Goal: Information Seeking & Learning: Check status

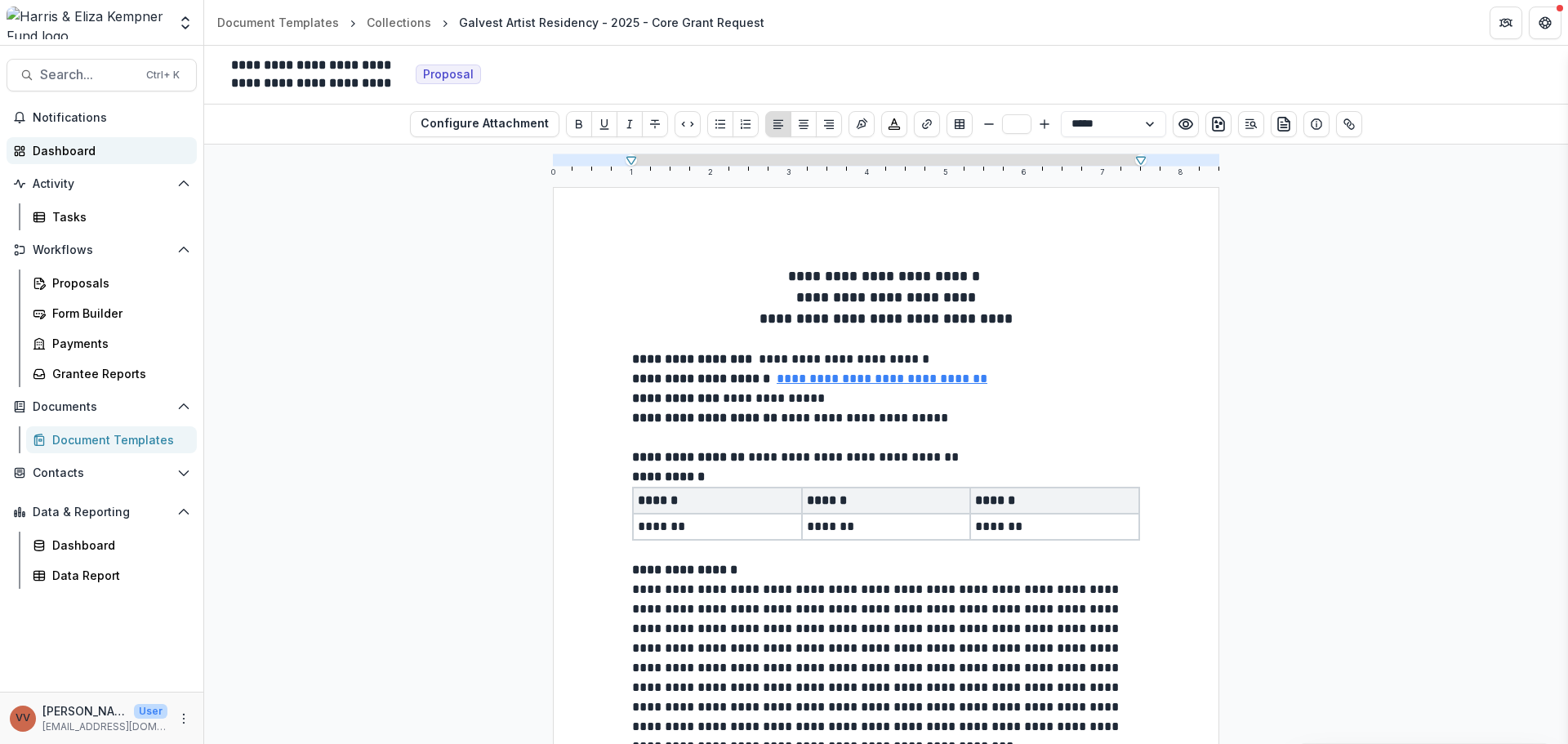
scroll to position [490, 0]
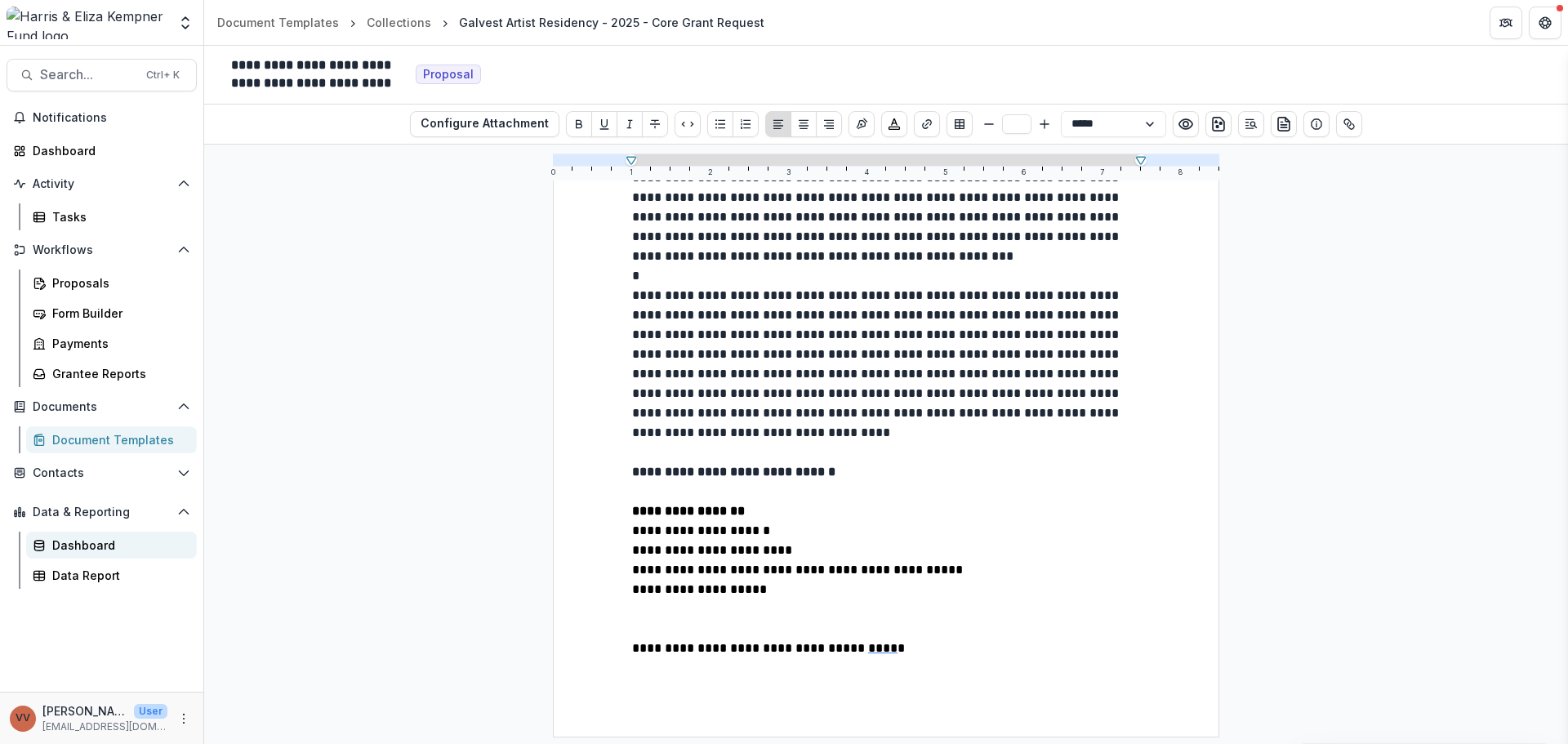
click at [131, 541] on div "Dashboard" at bounding box center [117, 545] width 132 height 17
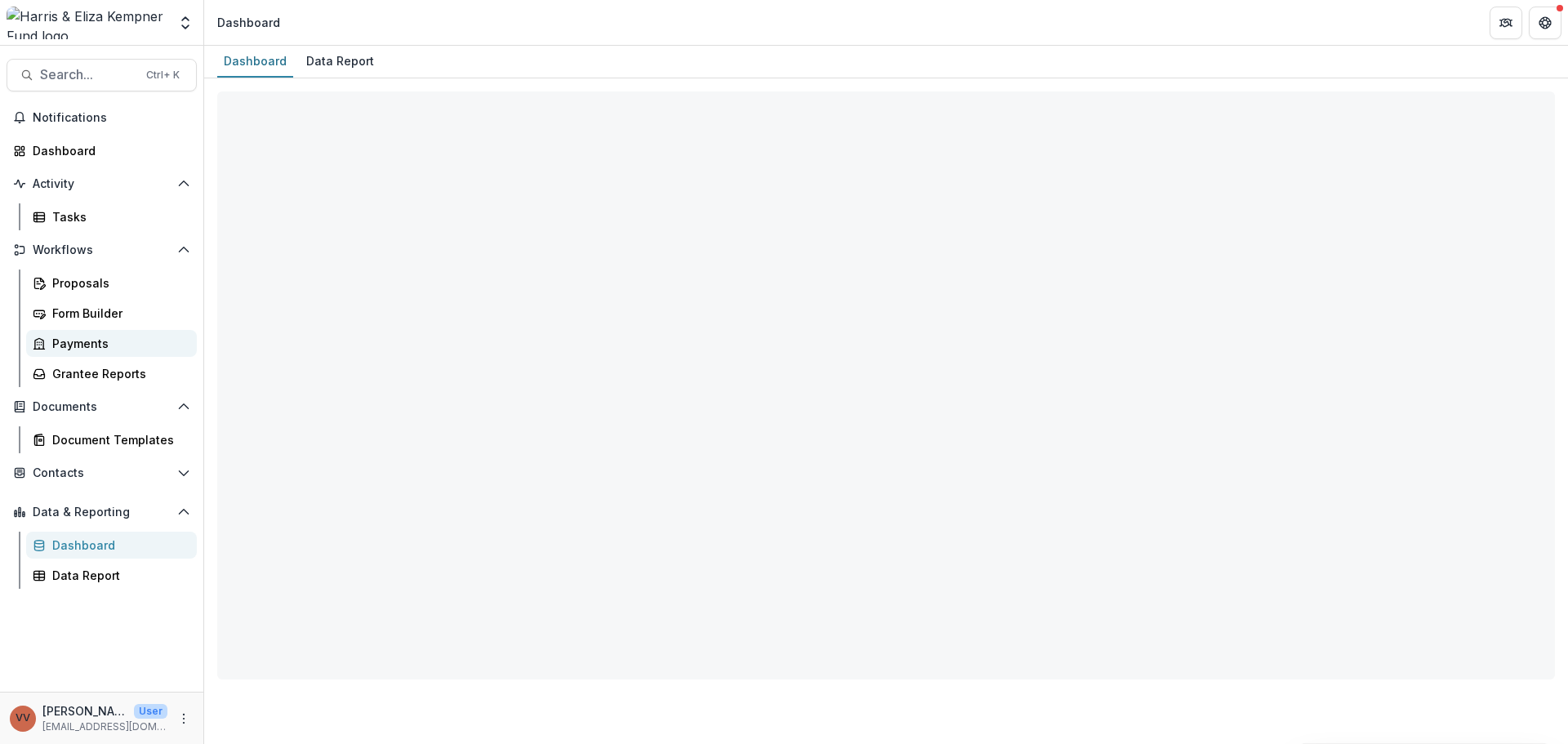
select select "**********"
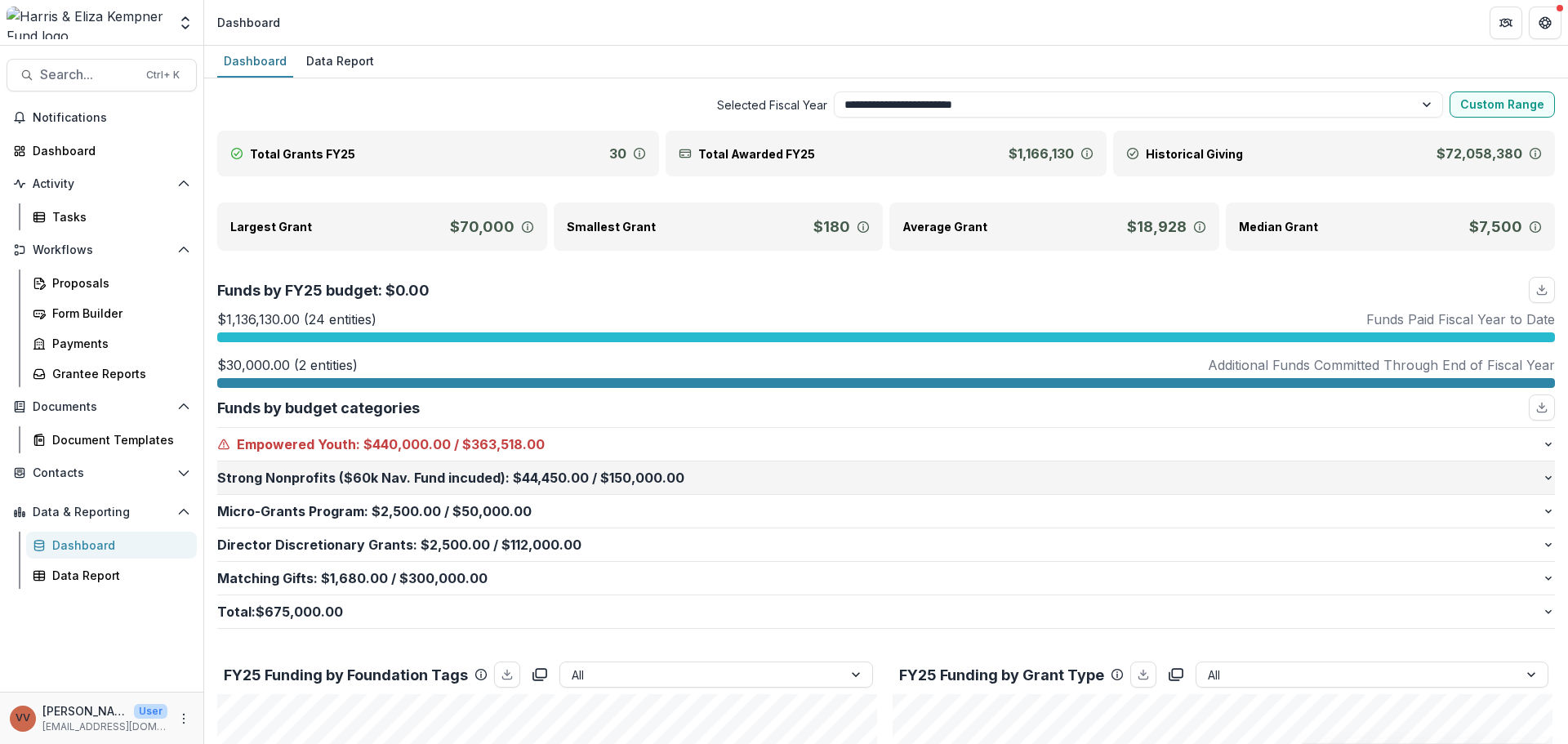
click at [609, 477] on p "Strong Nonprofits ($60k Nav. Fund incuded) : $44,450.00 / $150,000.00" at bounding box center [879, 478] width 1325 height 20
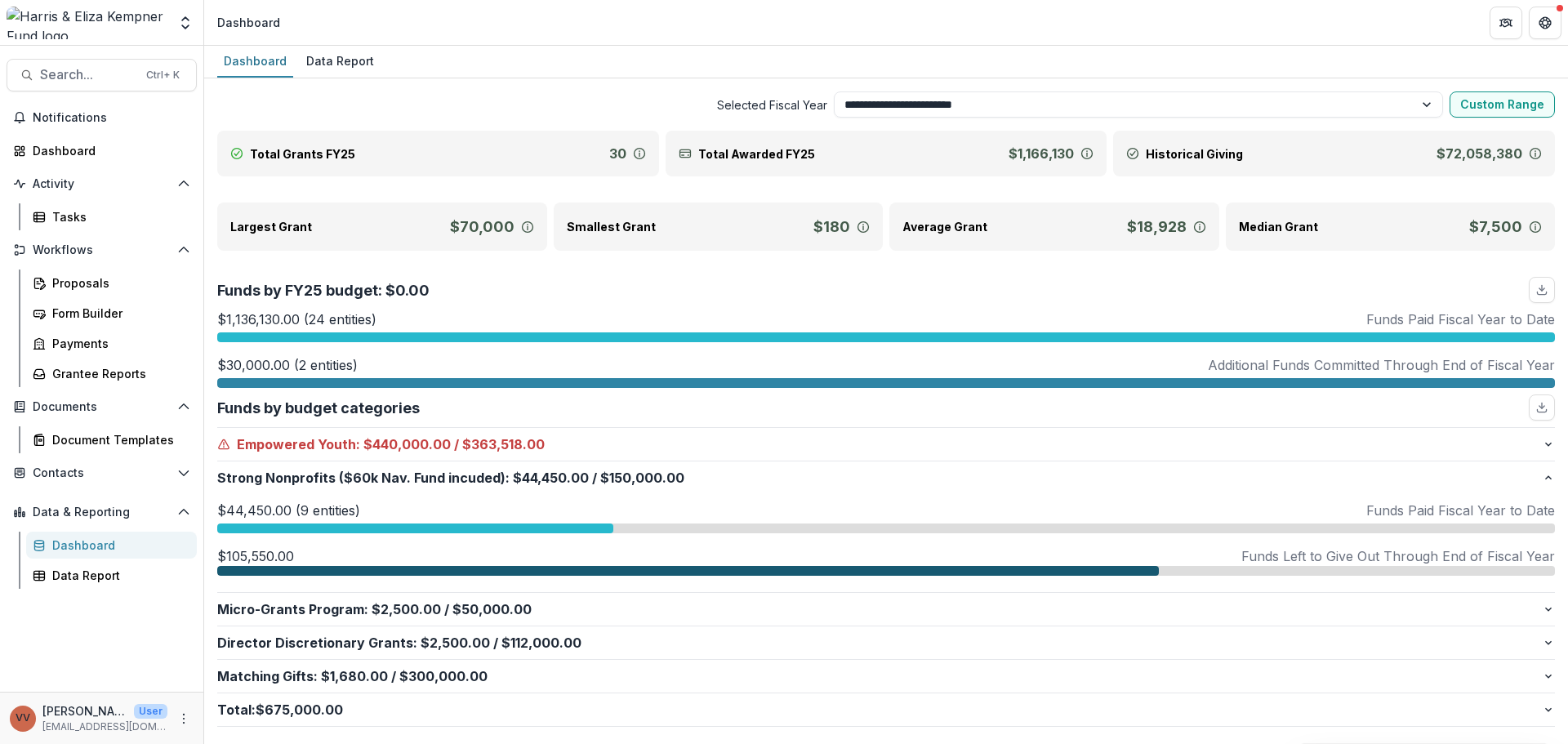
click at [497, 526] on div at bounding box center [416, 528] width 397 height 10
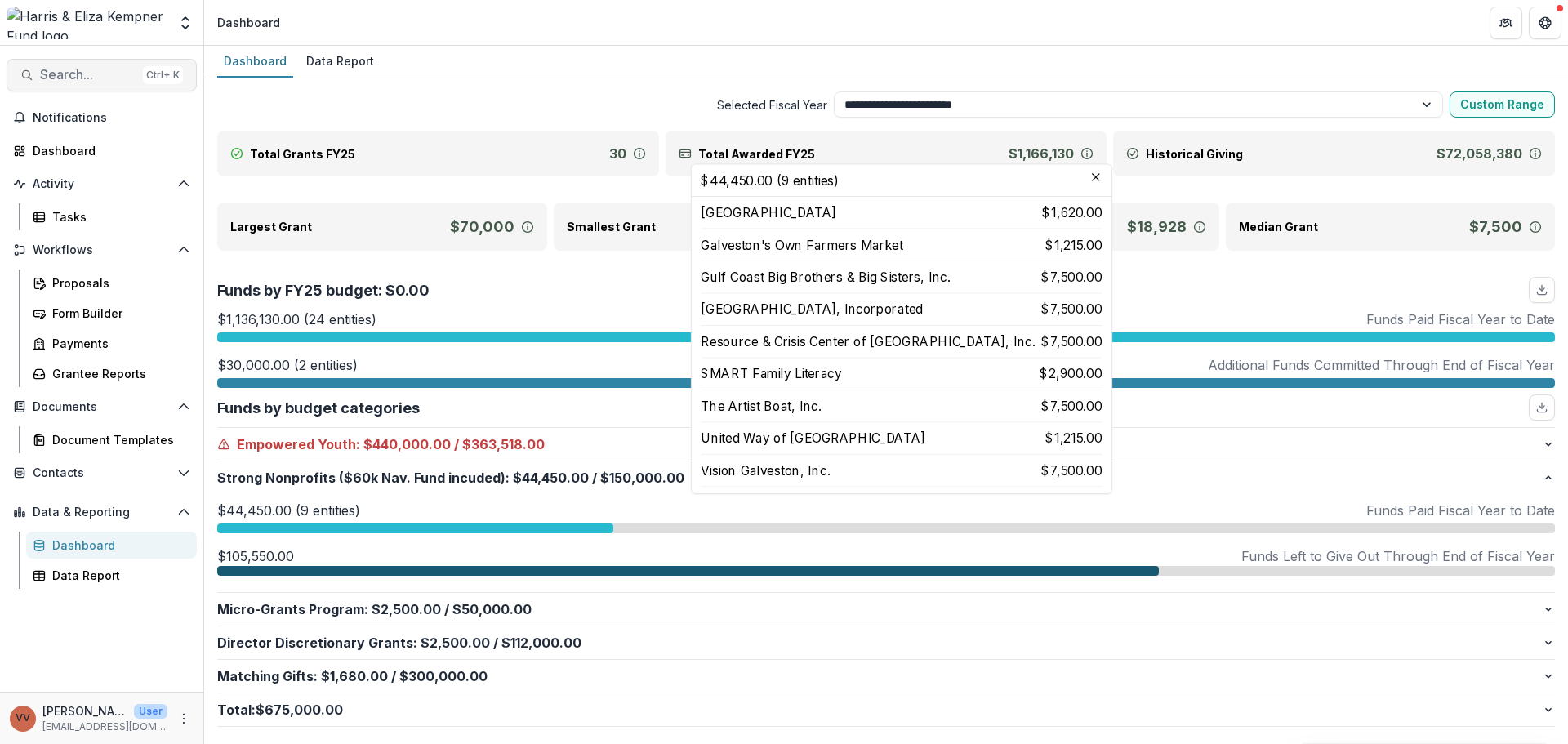
click at [90, 75] on span "Search..." at bounding box center [88, 75] width 96 height 15
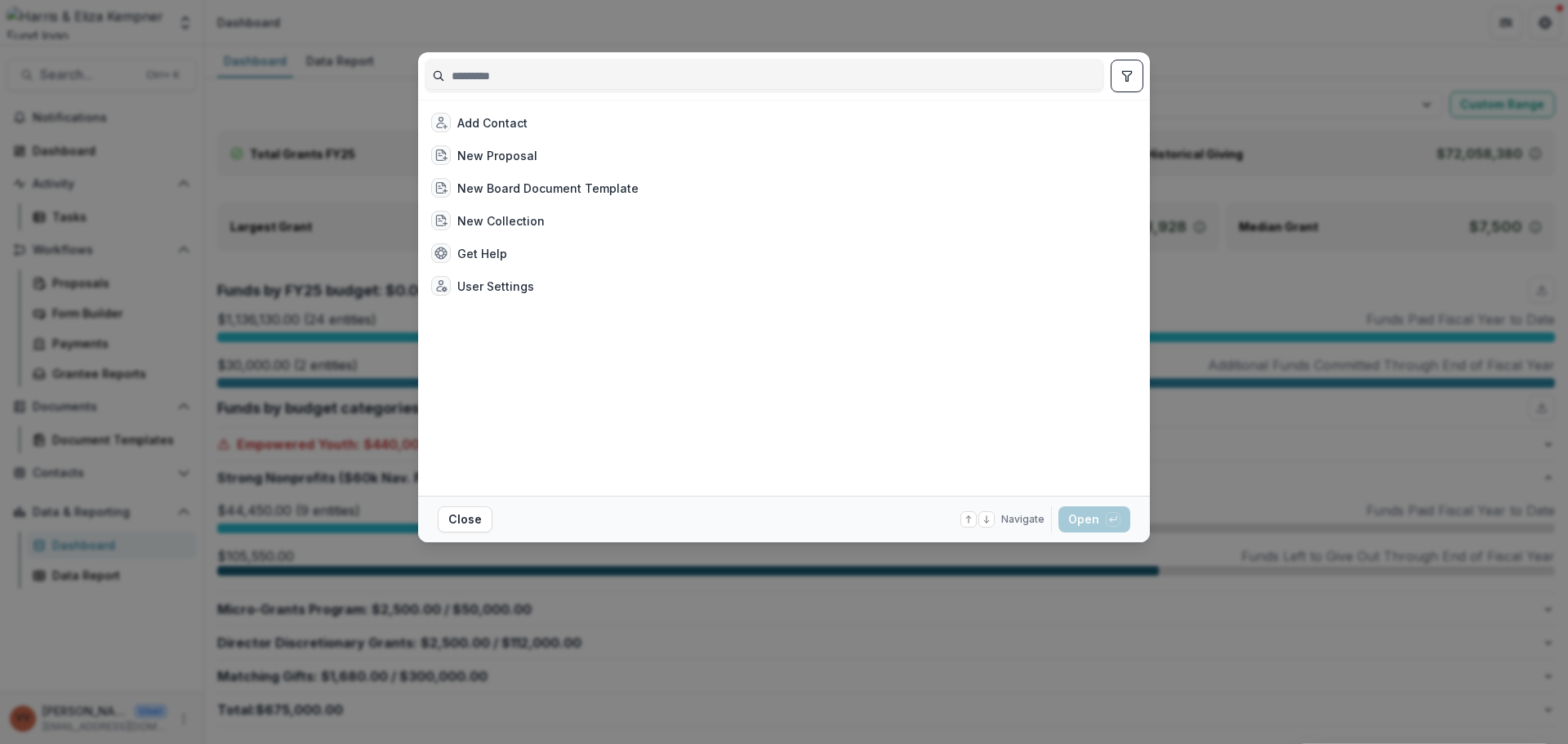
click at [727, 39] on div "Add Contact New Proposal New Board Document Template New Collection Get Help Us…" at bounding box center [784, 372] width 1568 height 744
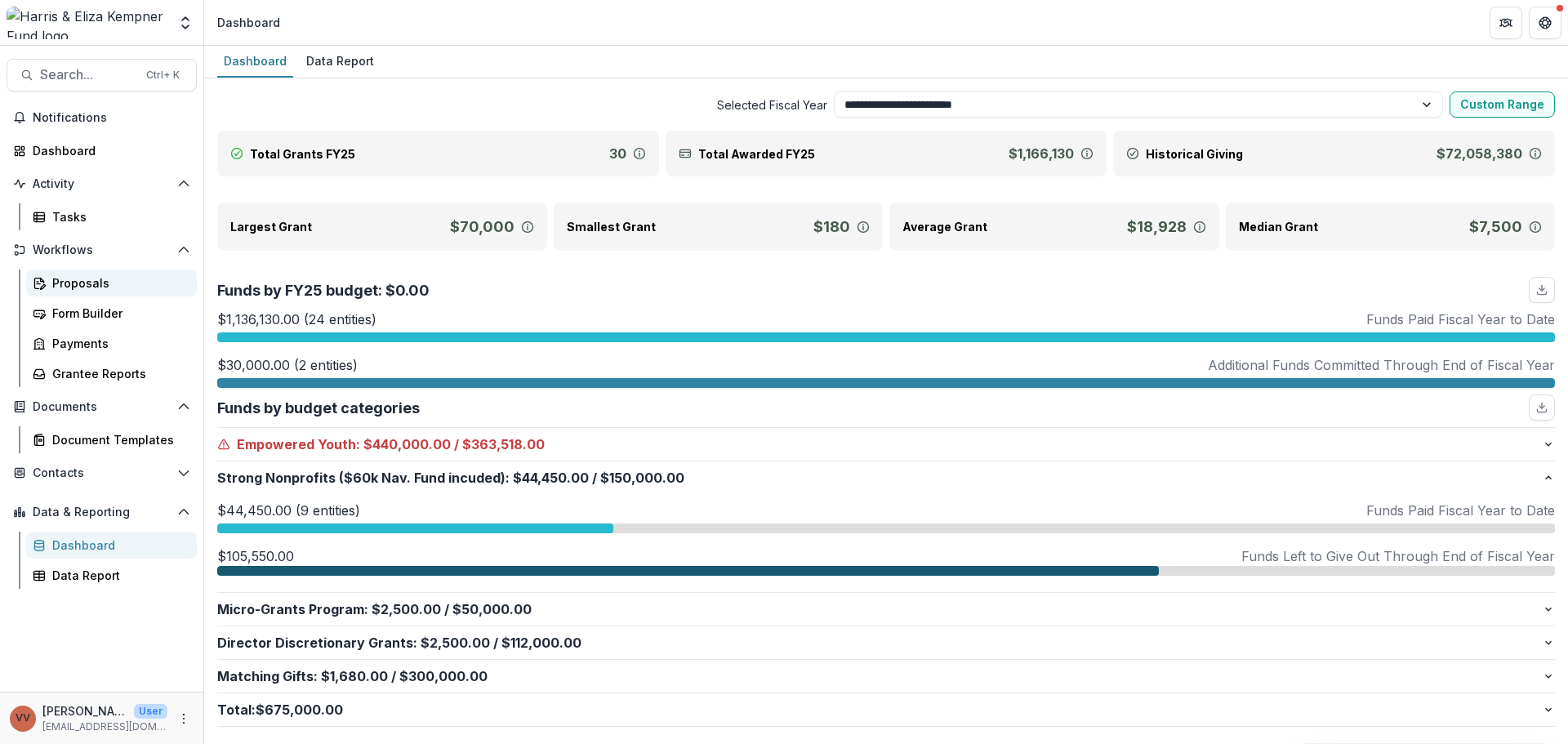
click at [90, 289] on div "Proposals" at bounding box center [117, 283] width 132 height 17
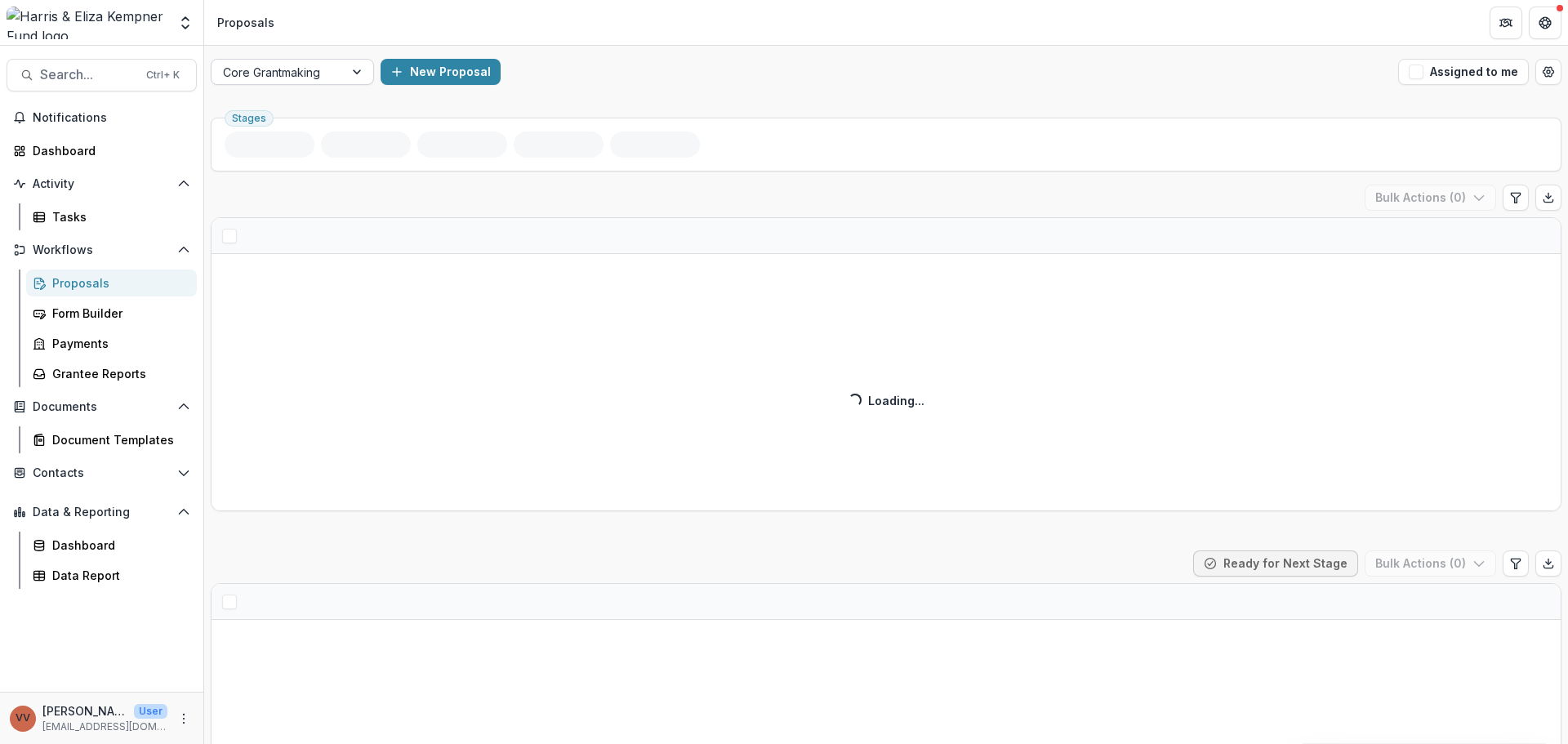
click at [309, 66] on div at bounding box center [277, 72] width 109 height 20
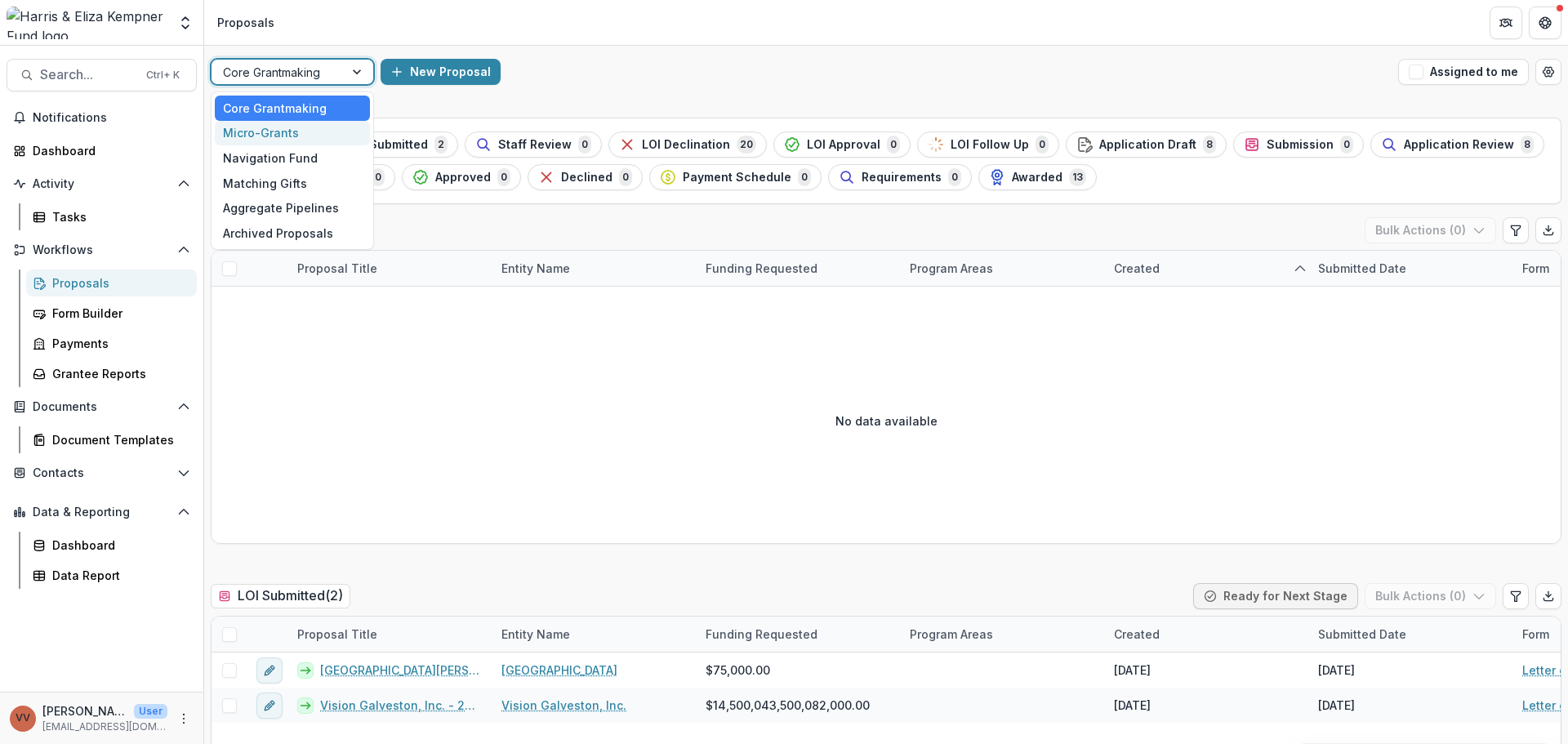
click at [301, 159] on div "Navigation Fund" at bounding box center [292, 158] width 156 height 25
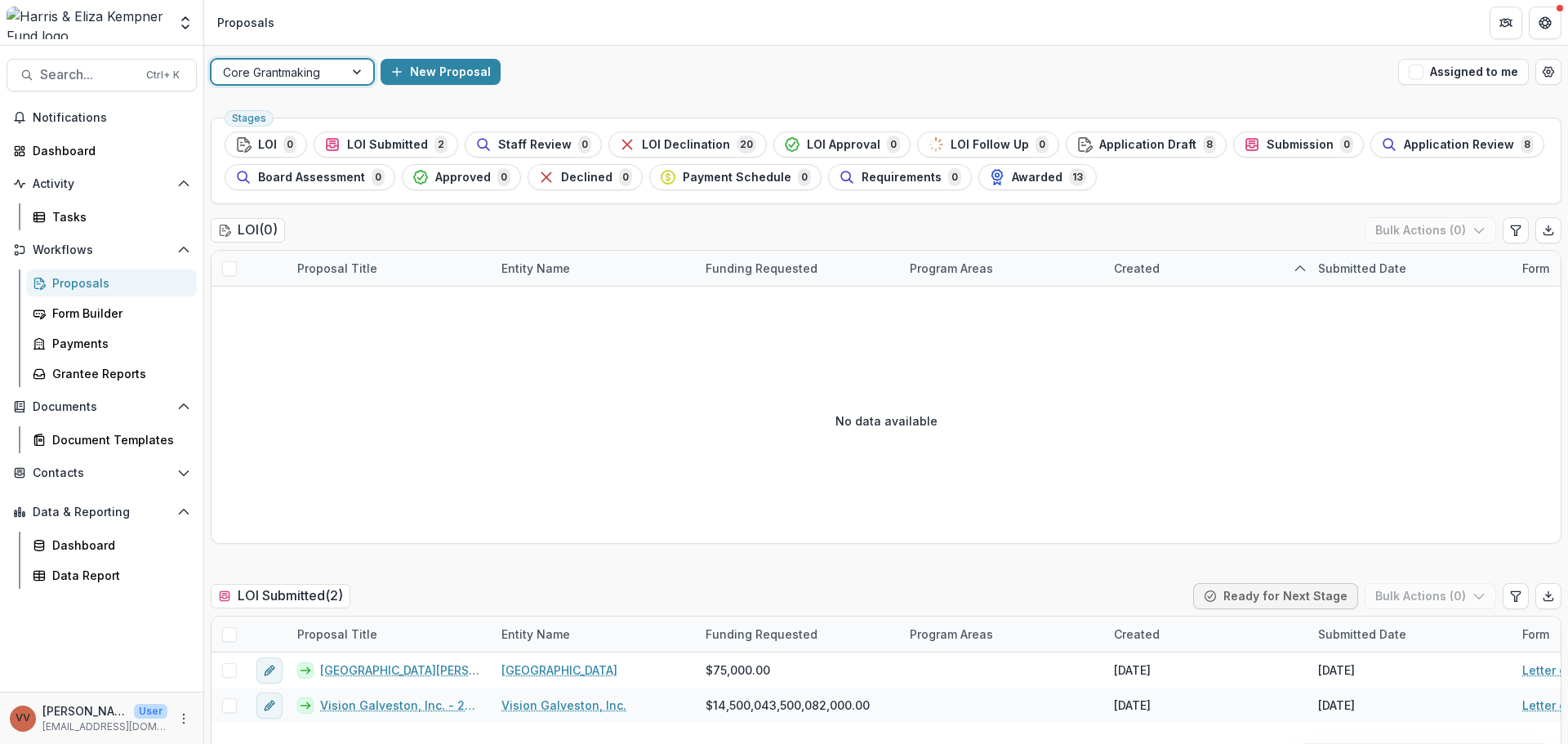
click at [1101, 147] on span "Application Draft" at bounding box center [1148, 145] width 97 height 14
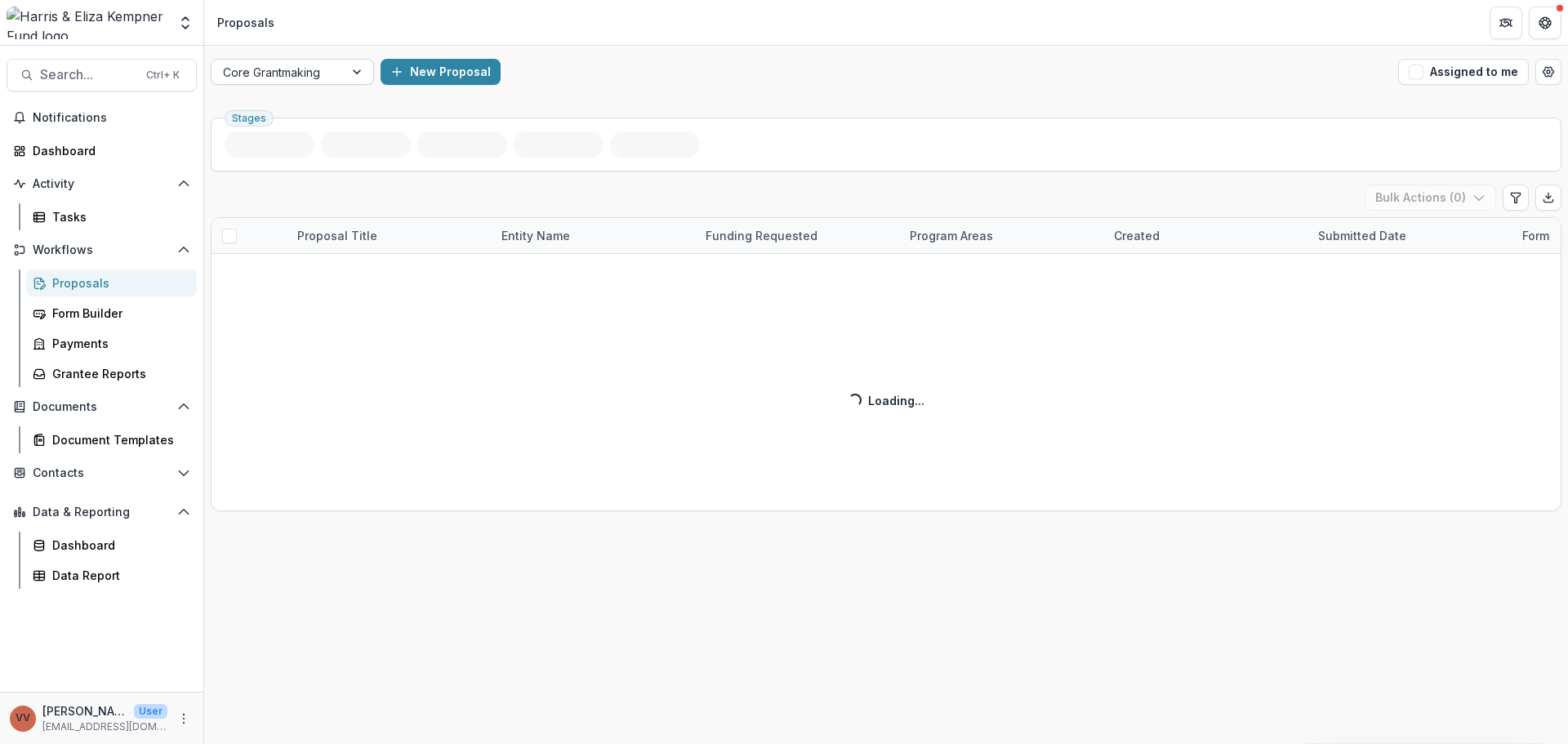
click at [269, 65] on div at bounding box center [277, 72] width 109 height 20
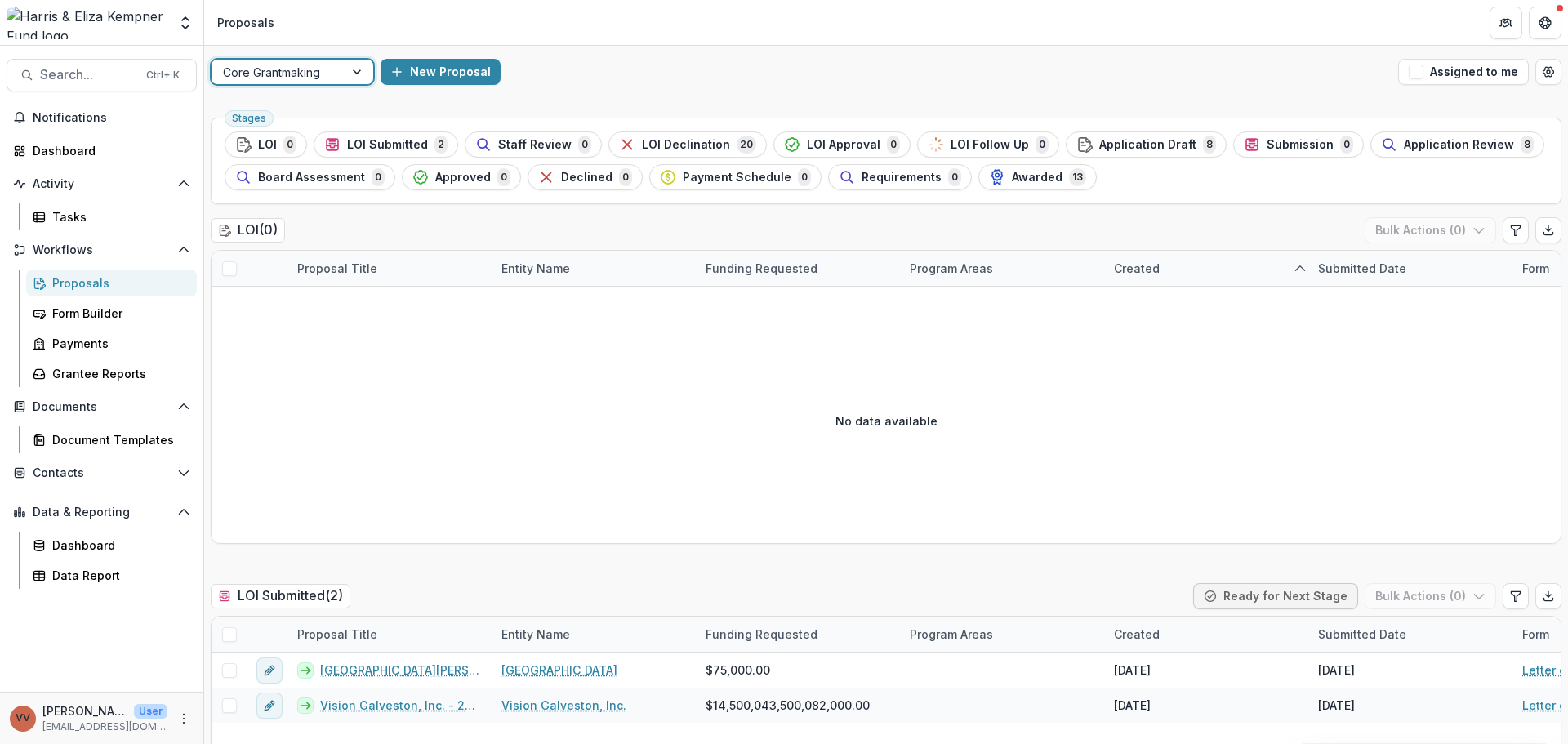
click at [290, 75] on div at bounding box center [277, 72] width 109 height 20
click at [300, 71] on div at bounding box center [277, 72] width 109 height 20
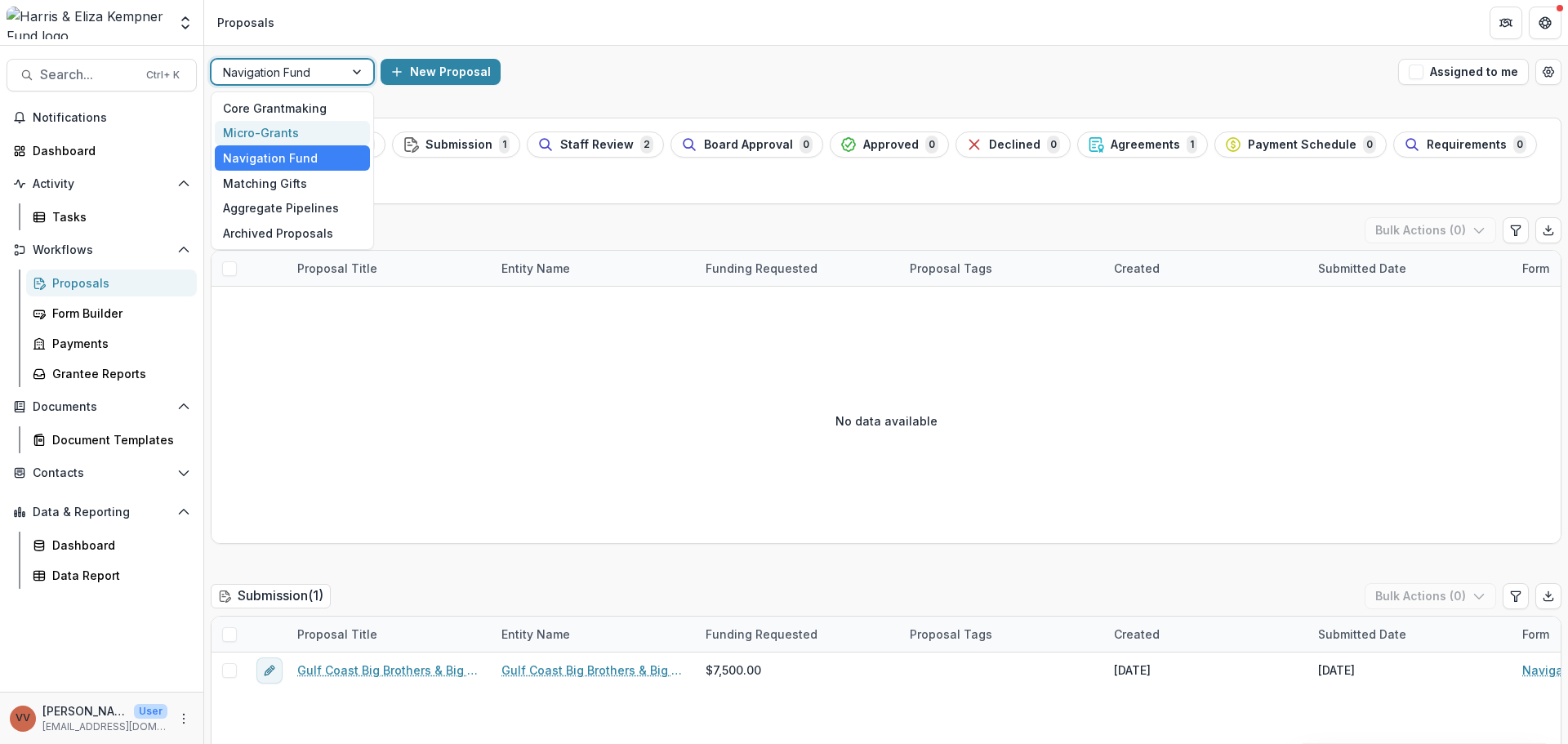
click at [292, 132] on div "Micro-Grants" at bounding box center [292, 134] width 156 height 25
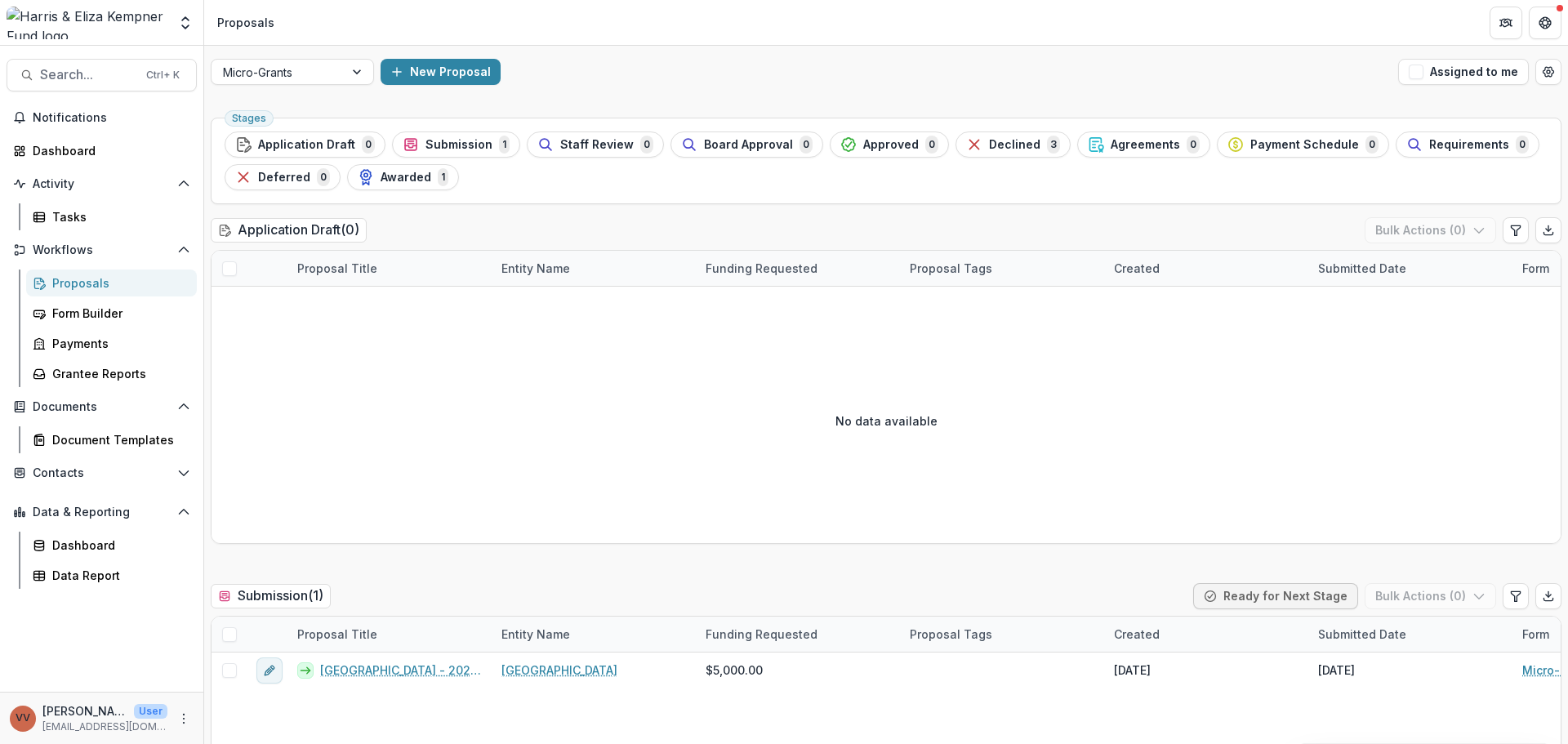
click at [406, 186] on div "Awarded 1" at bounding box center [403, 177] width 91 height 18
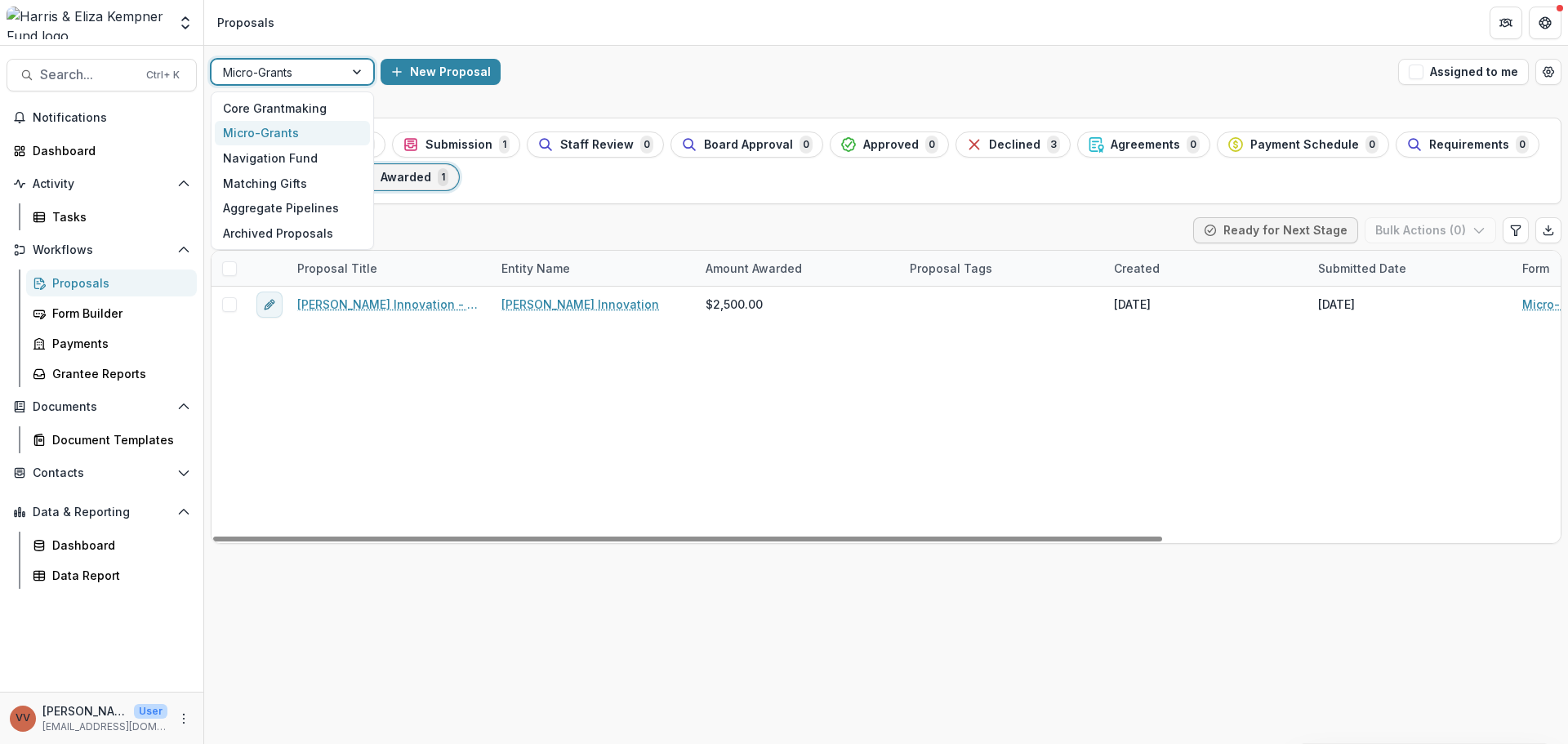
click at [324, 71] on div at bounding box center [277, 72] width 109 height 20
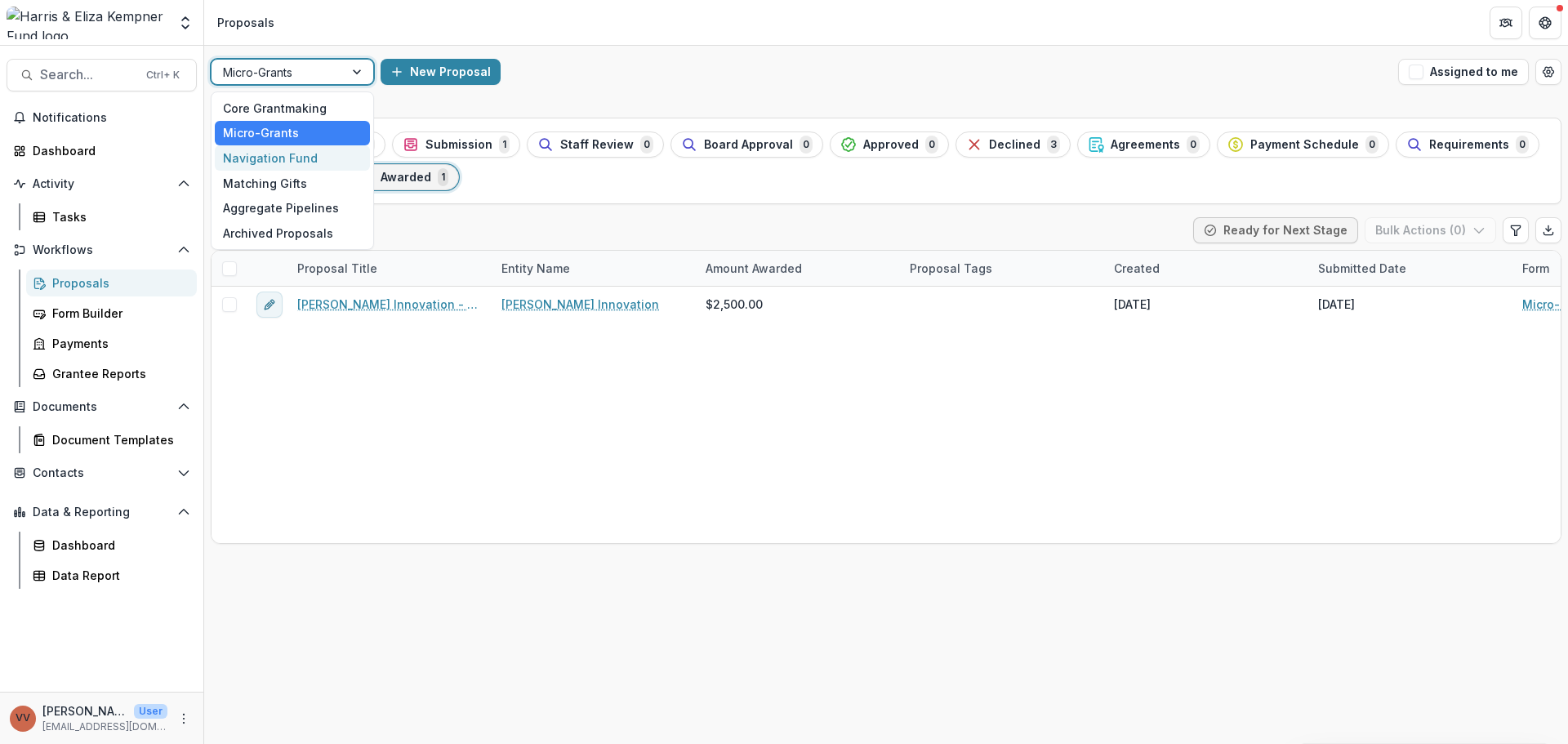
click at [310, 157] on div "Navigation Fund" at bounding box center [292, 158] width 156 height 25
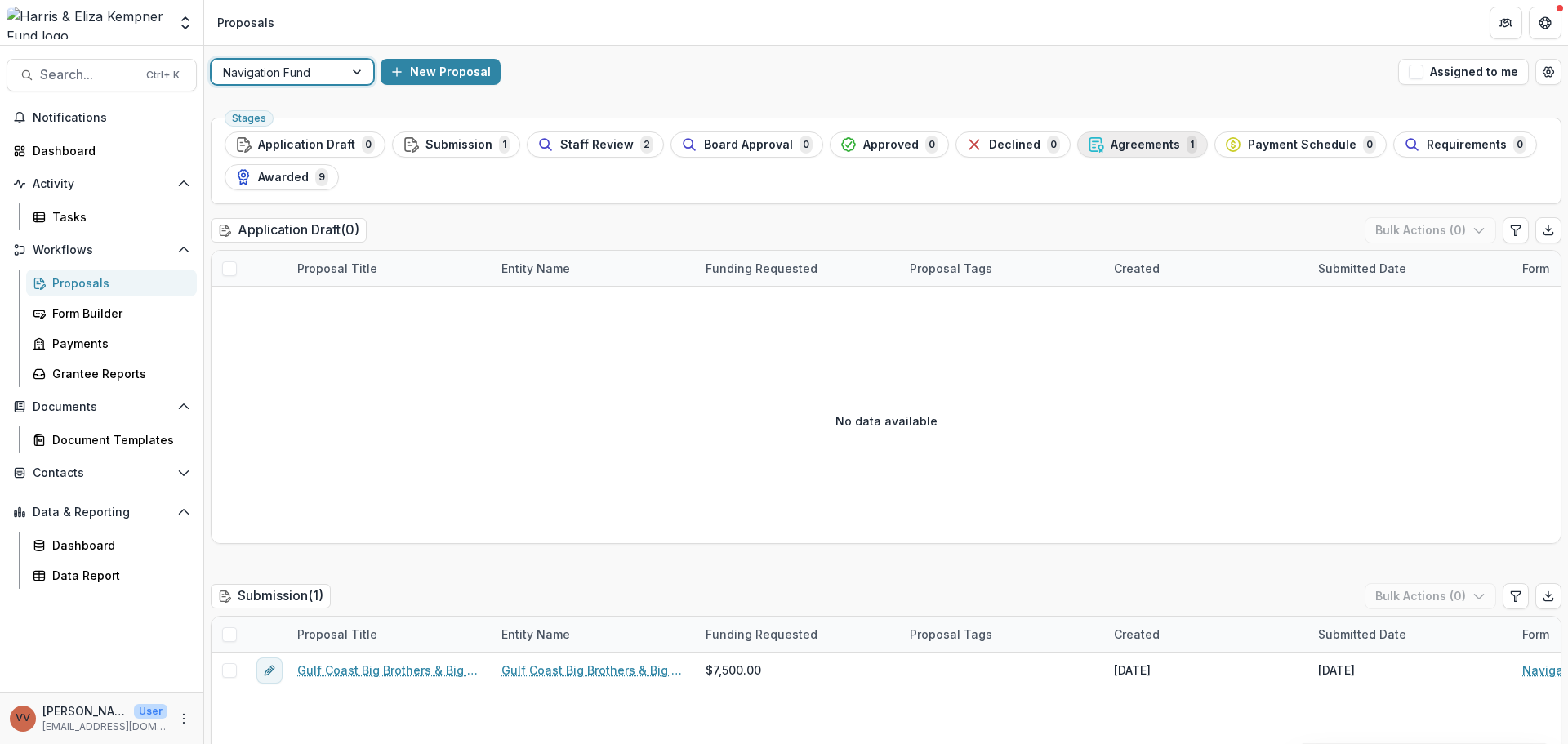
click at [1118, 149] on span "Agreements" at bounding box center [1145, 145] width 69 height 14
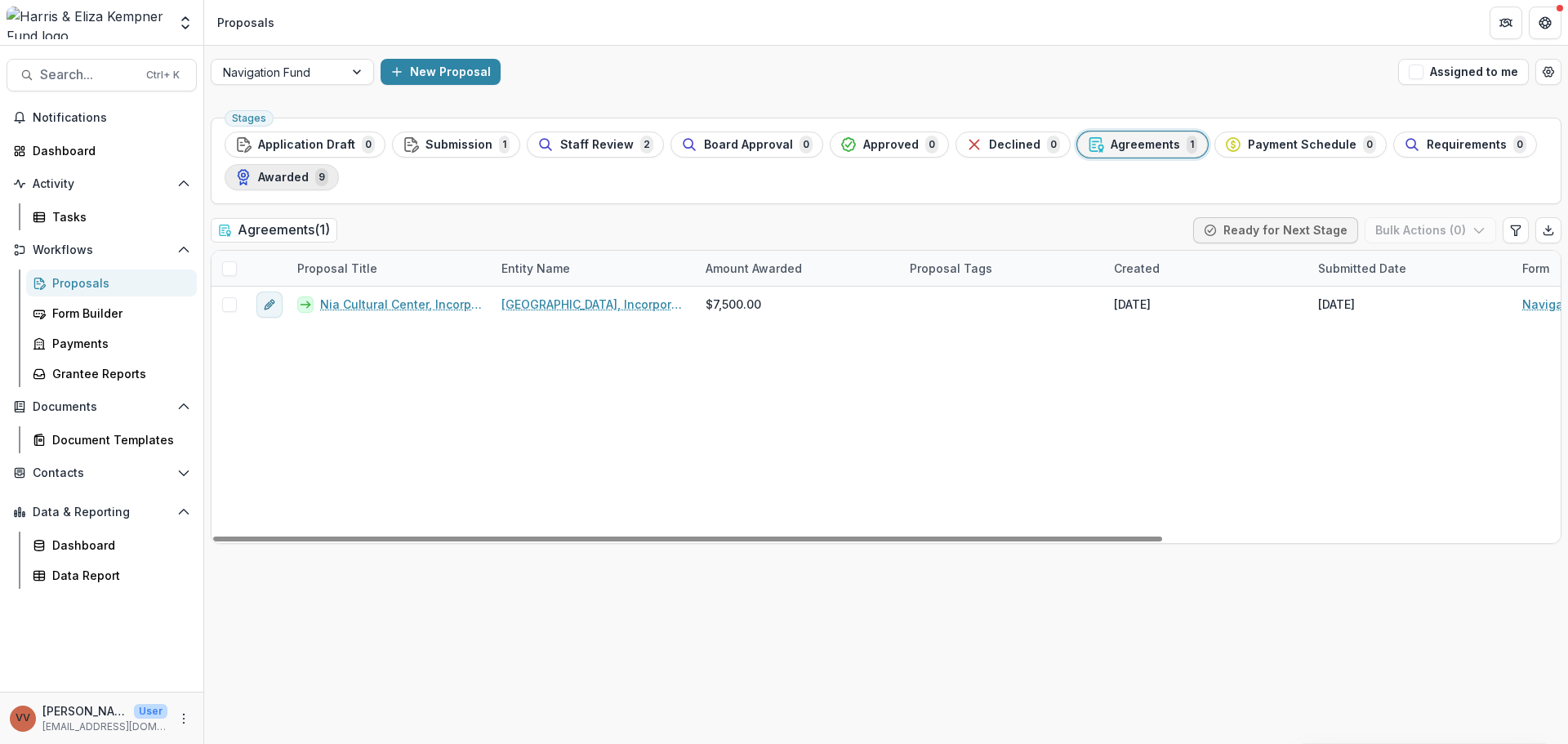
click at [291, 182] on span "Awarded" at bounding box center [284, 177] width 51 height 14
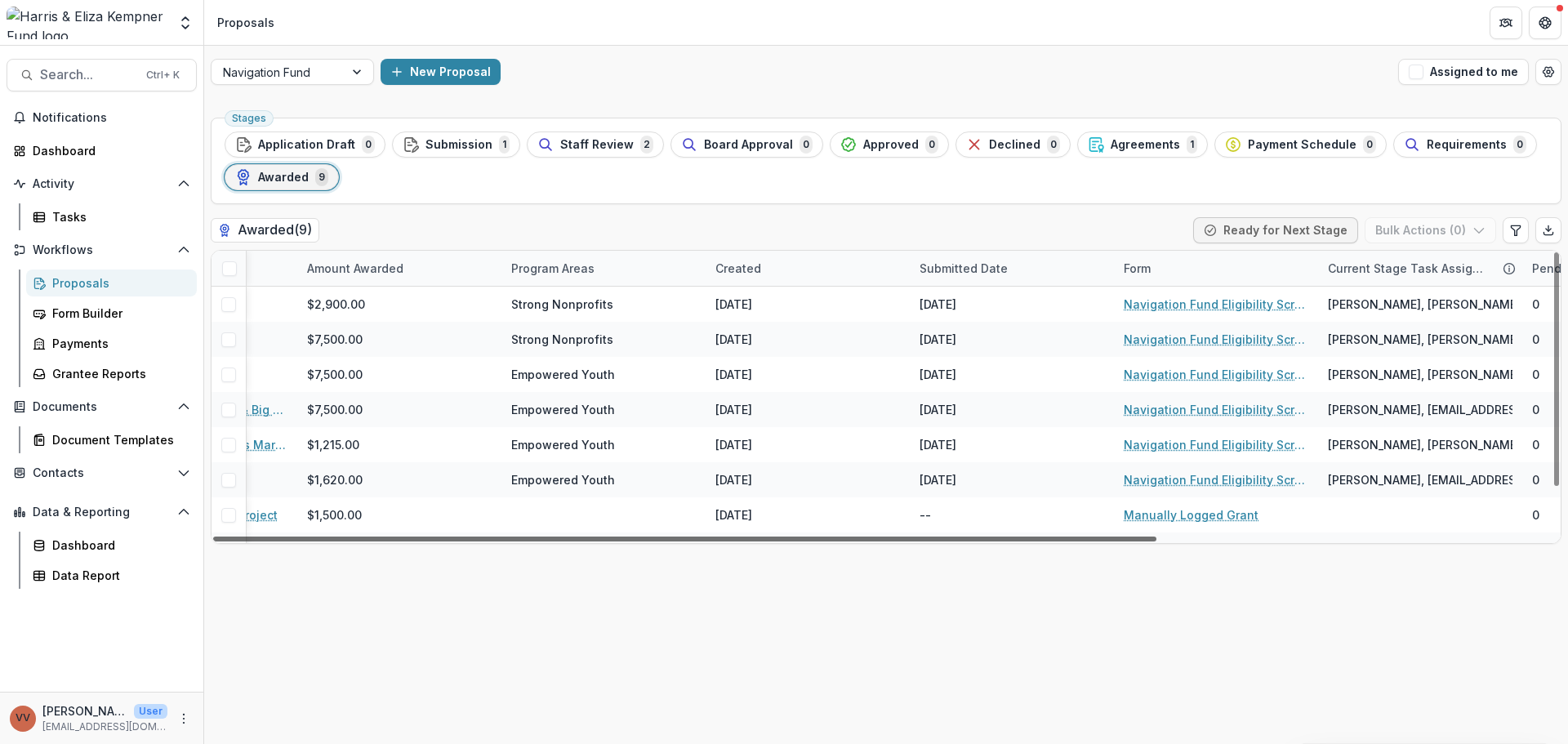
scroll to position [0, 111]
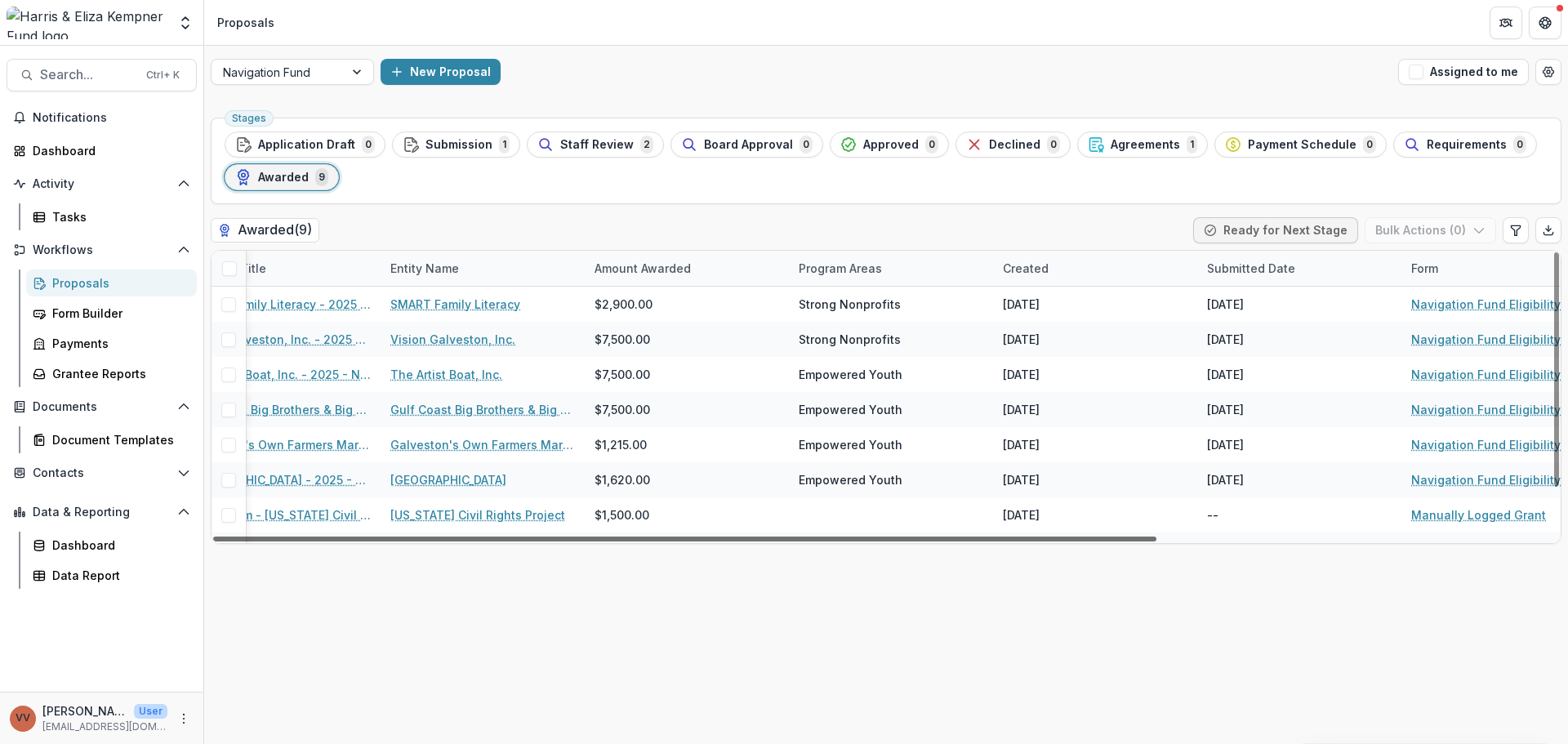
drag, startPoint x: 1075, startPoint y: 541, endPoint x: 1152, endPoint y: 548, distance: 77.3
click at [1152, 541] on div at bounding box center [684, 538] width 943 height 5
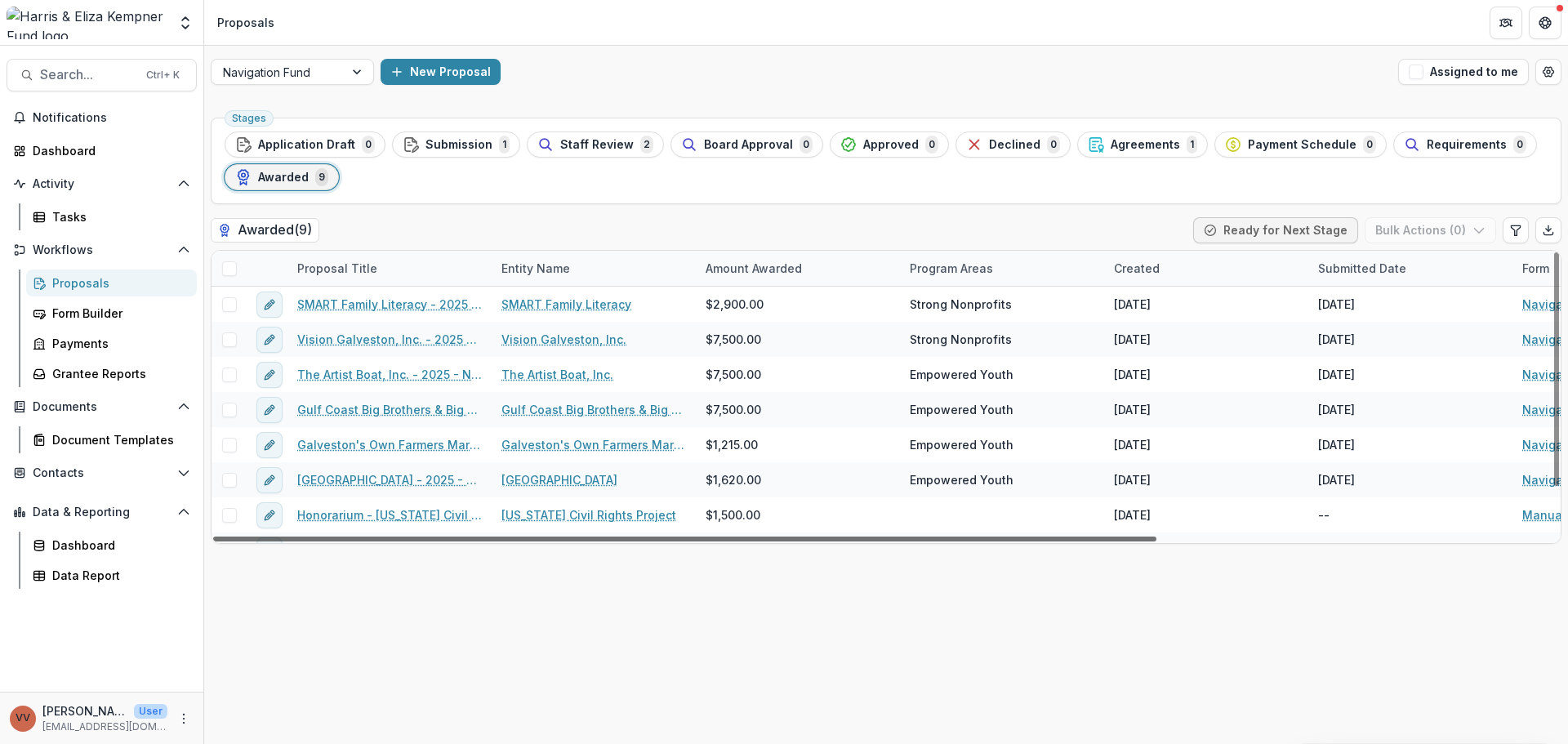
drag, startPoint x: 678, startPoint y: 536, endPoint x: 533, endPoint y: 557, distance: 146.5
click at [533, 541] on div at bounding box center [684, 538] width 943 height 5
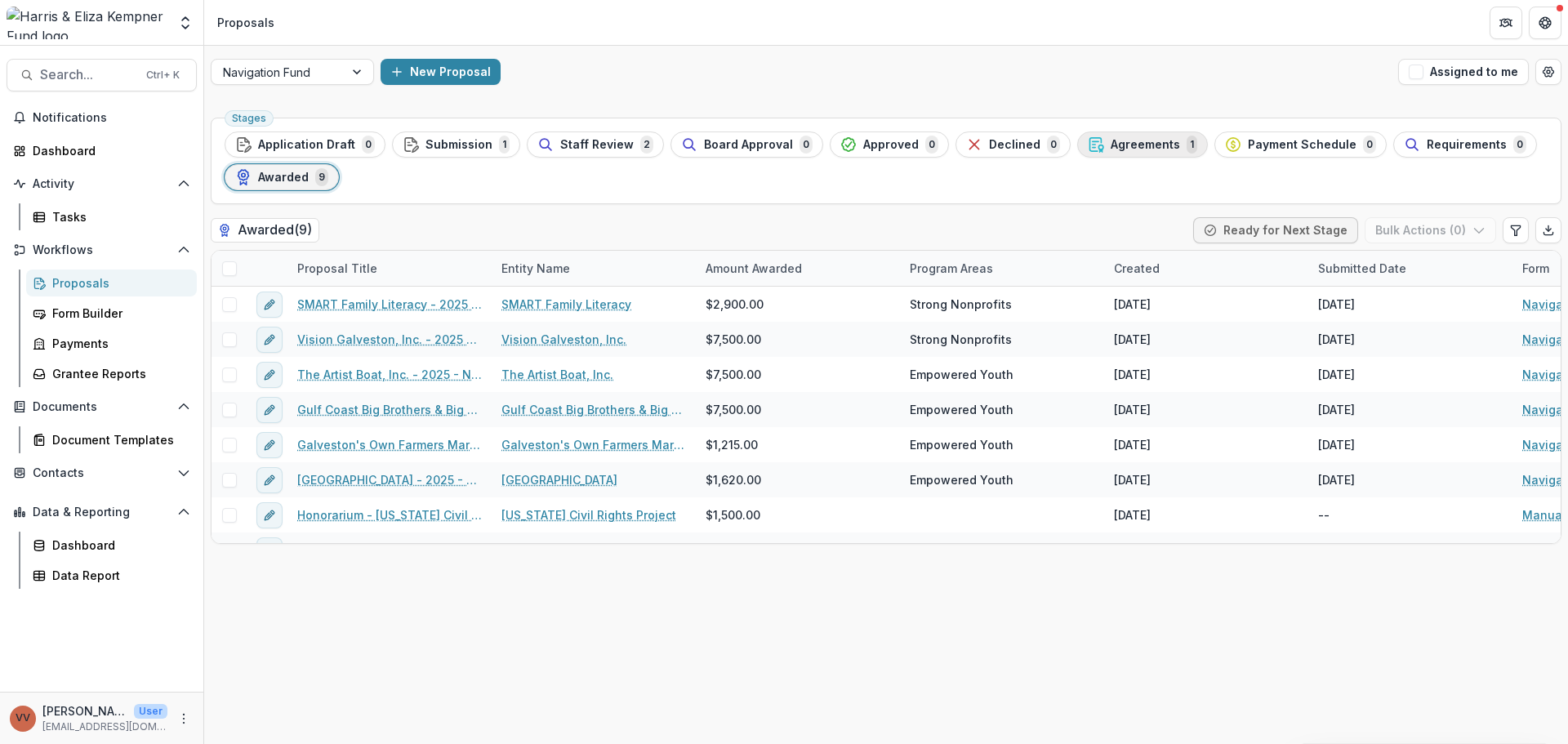
click at [1101, 153] on div "Agreements 1" at bounding box center [1142, 145] width 109 height 18
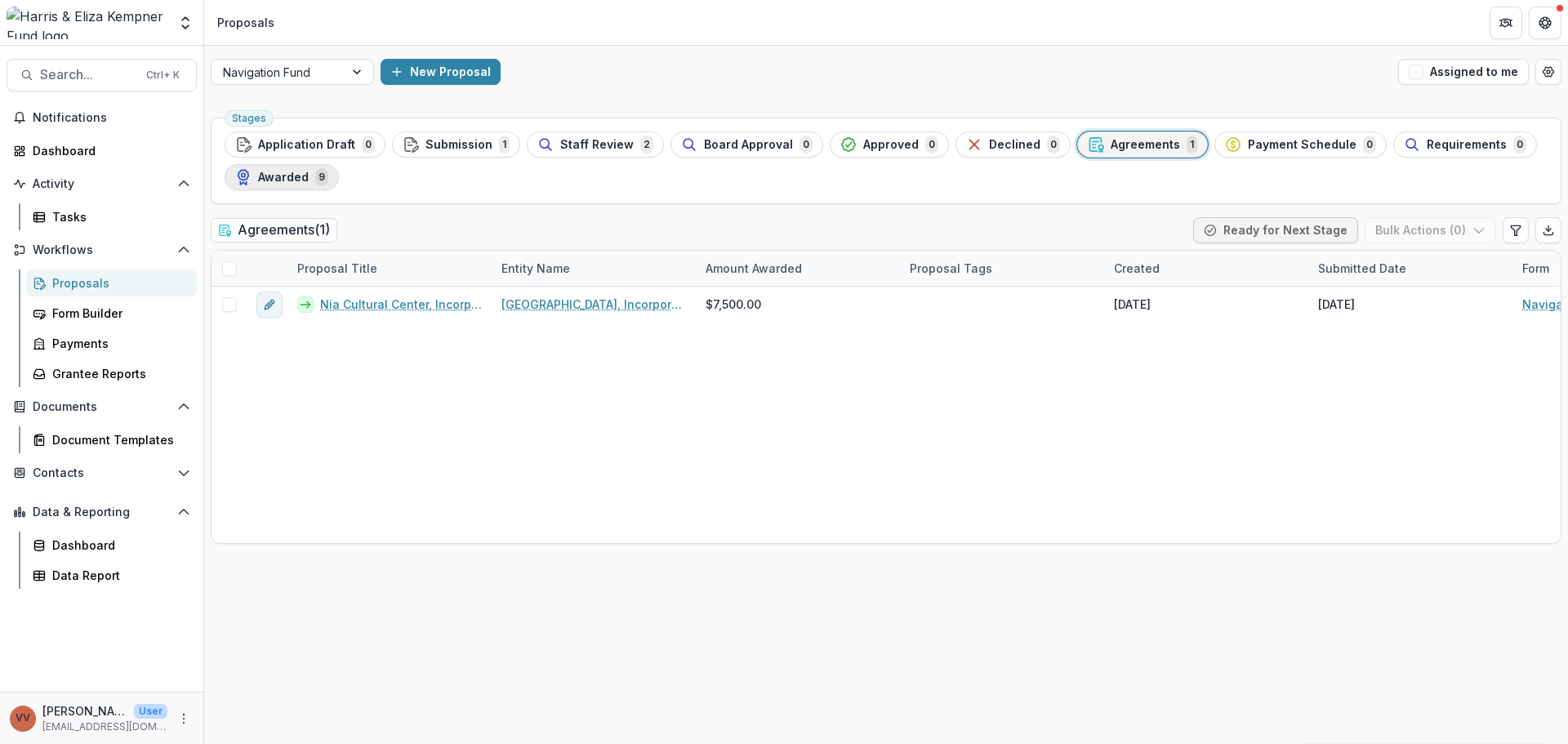
click at [252, 180] on div "Awarded 9" at bounding box center [282, 177] width 93 height 18
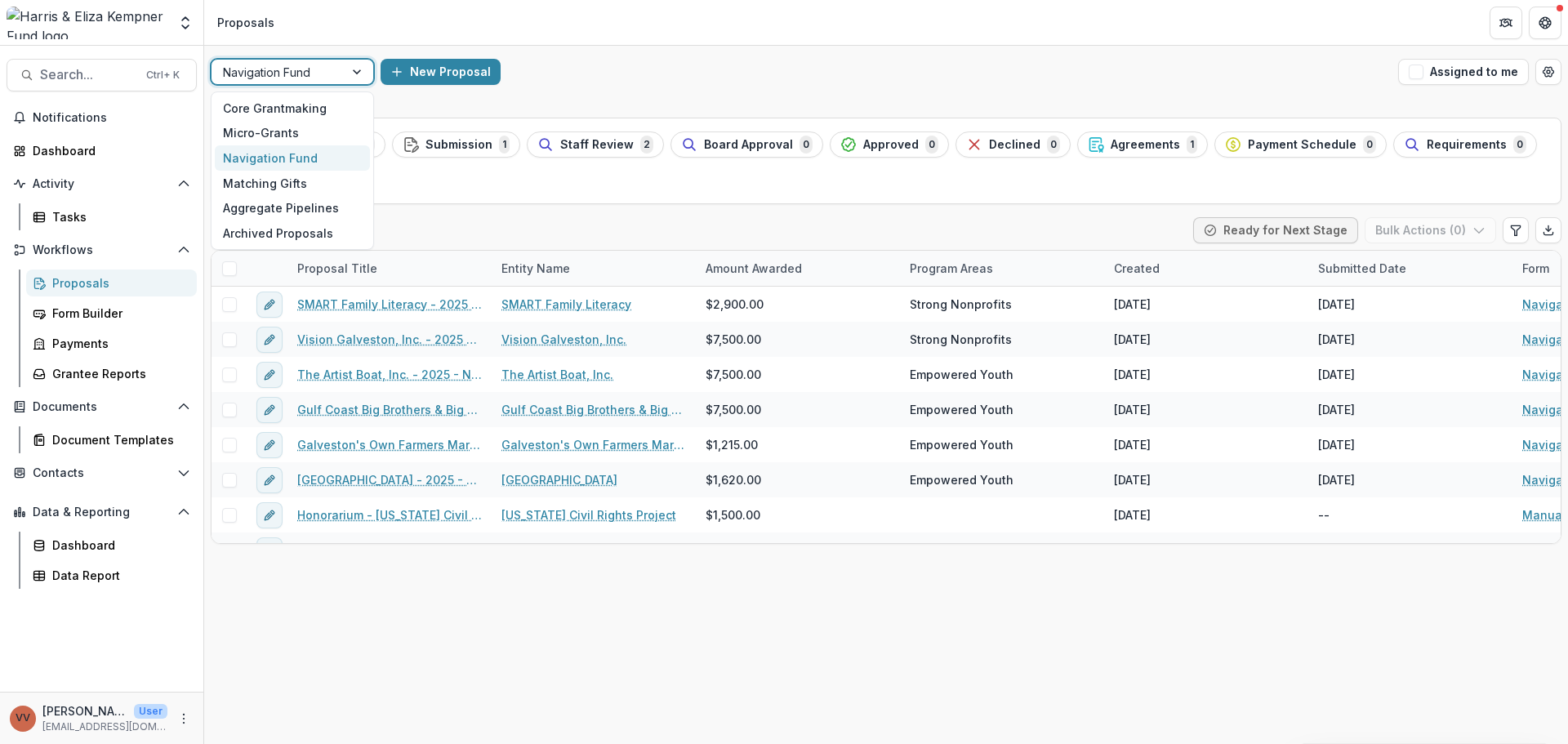
click at [340, 75] on div "Navigation Fund" at bounding box center [277, 72] width 132 height 24
click at [297, 125] on div "Micro-Grants" at bounding box center [292, 134] width 156 height 25
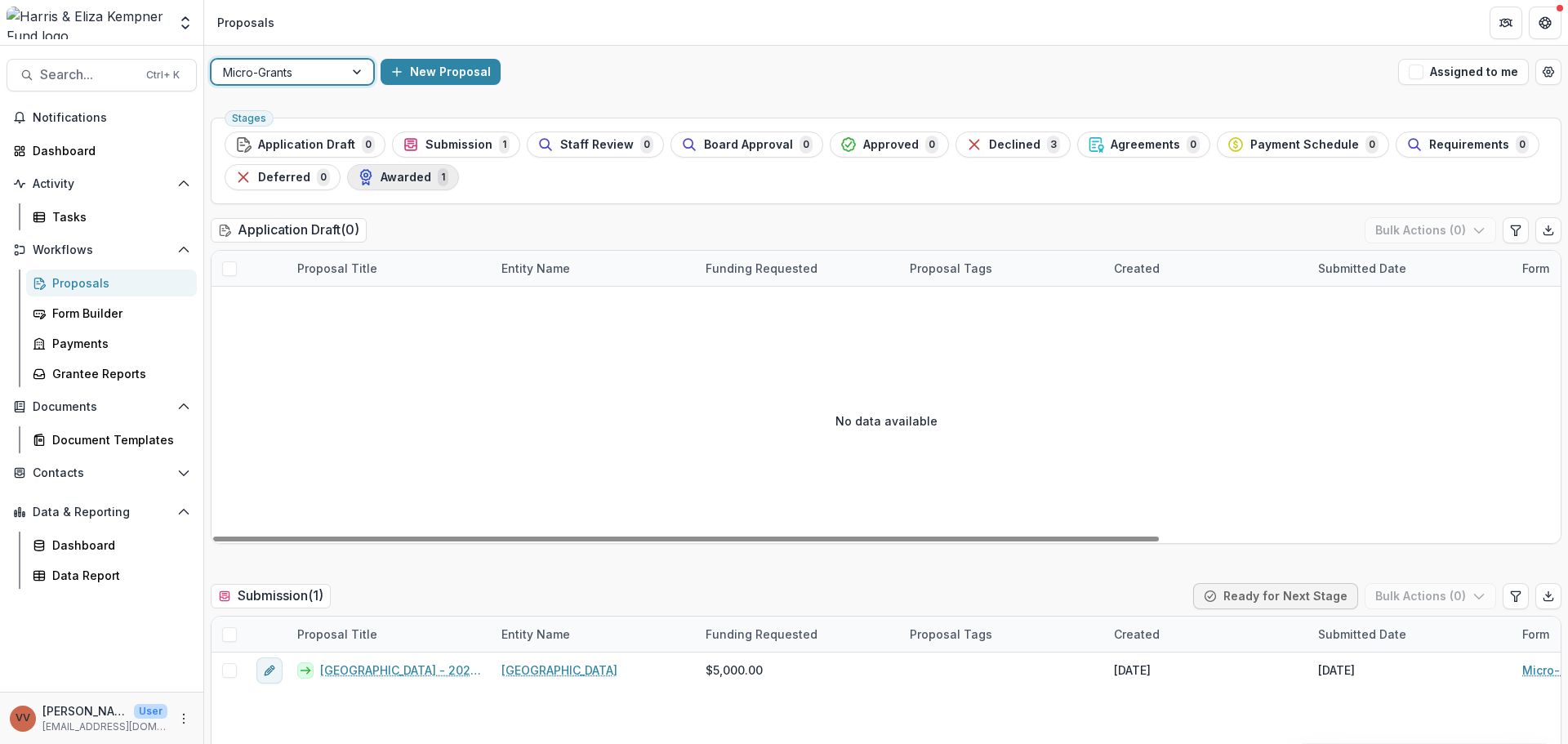
click at [407, 176] on span "Awarded" at bounding box center [406, 177] width 51 height 14
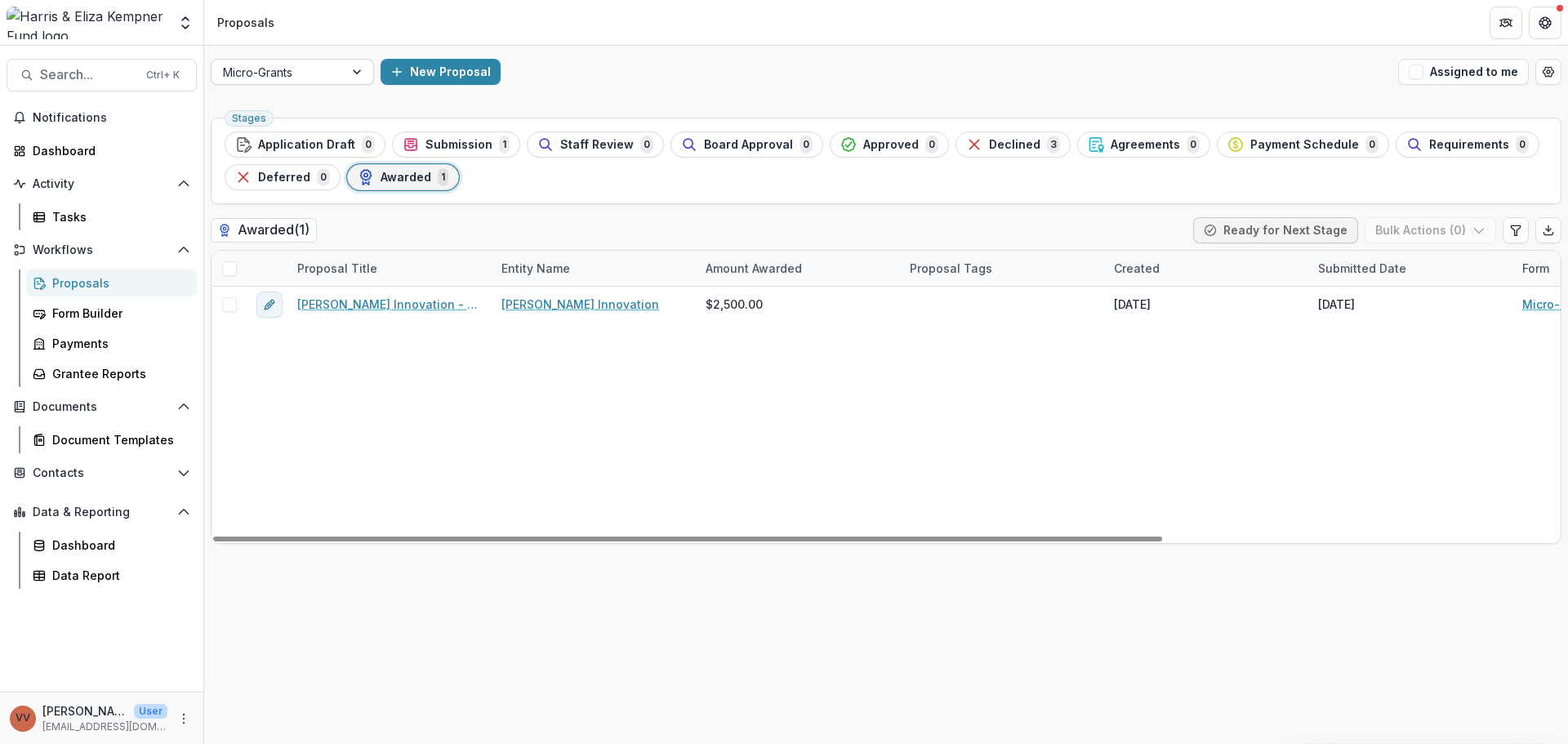
click at [310, 79] on div at bounding box center [277, 72] width 109 height 20
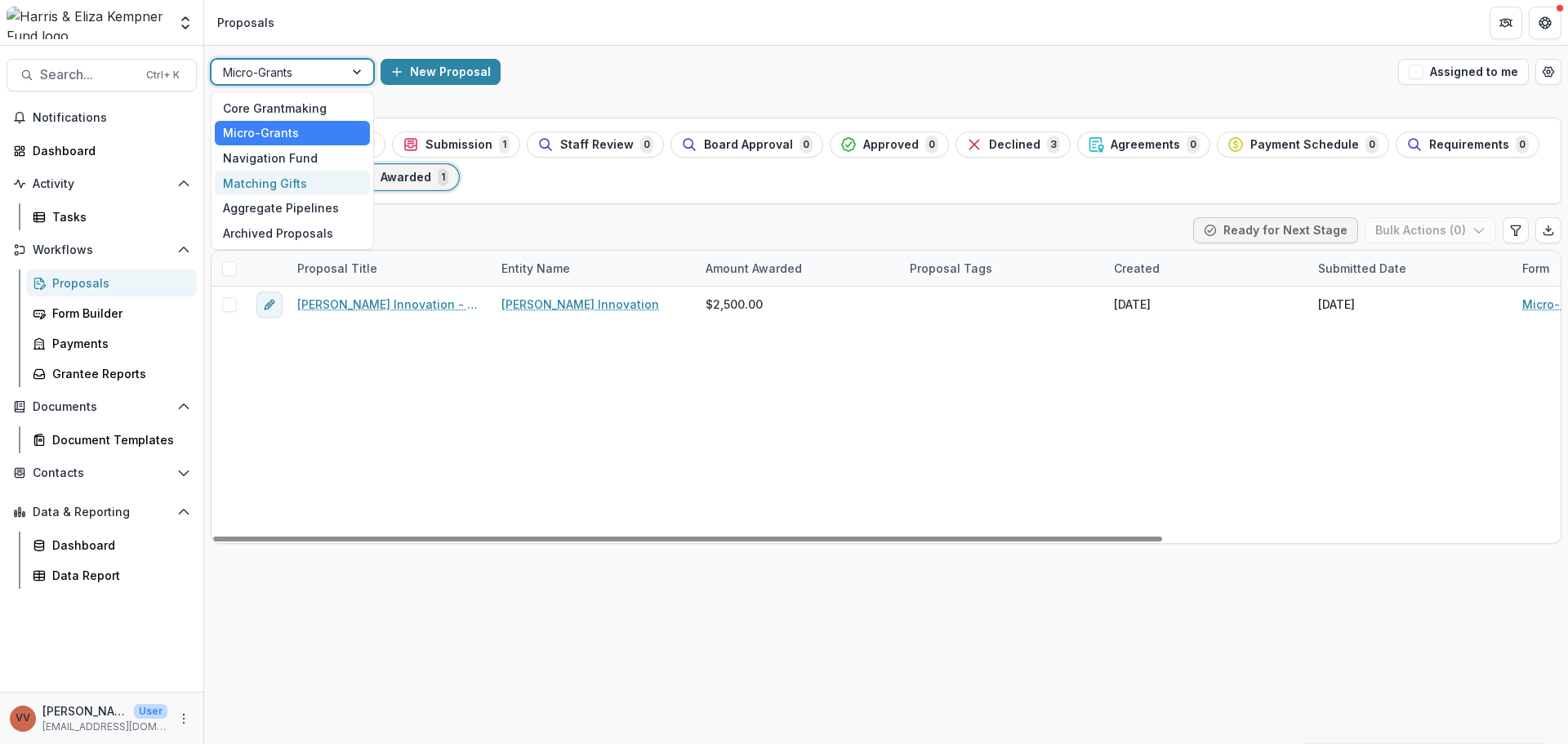
click at [320, 171] on div "Matching Gifts" at bounding box center [292, 184] width 156 height 25
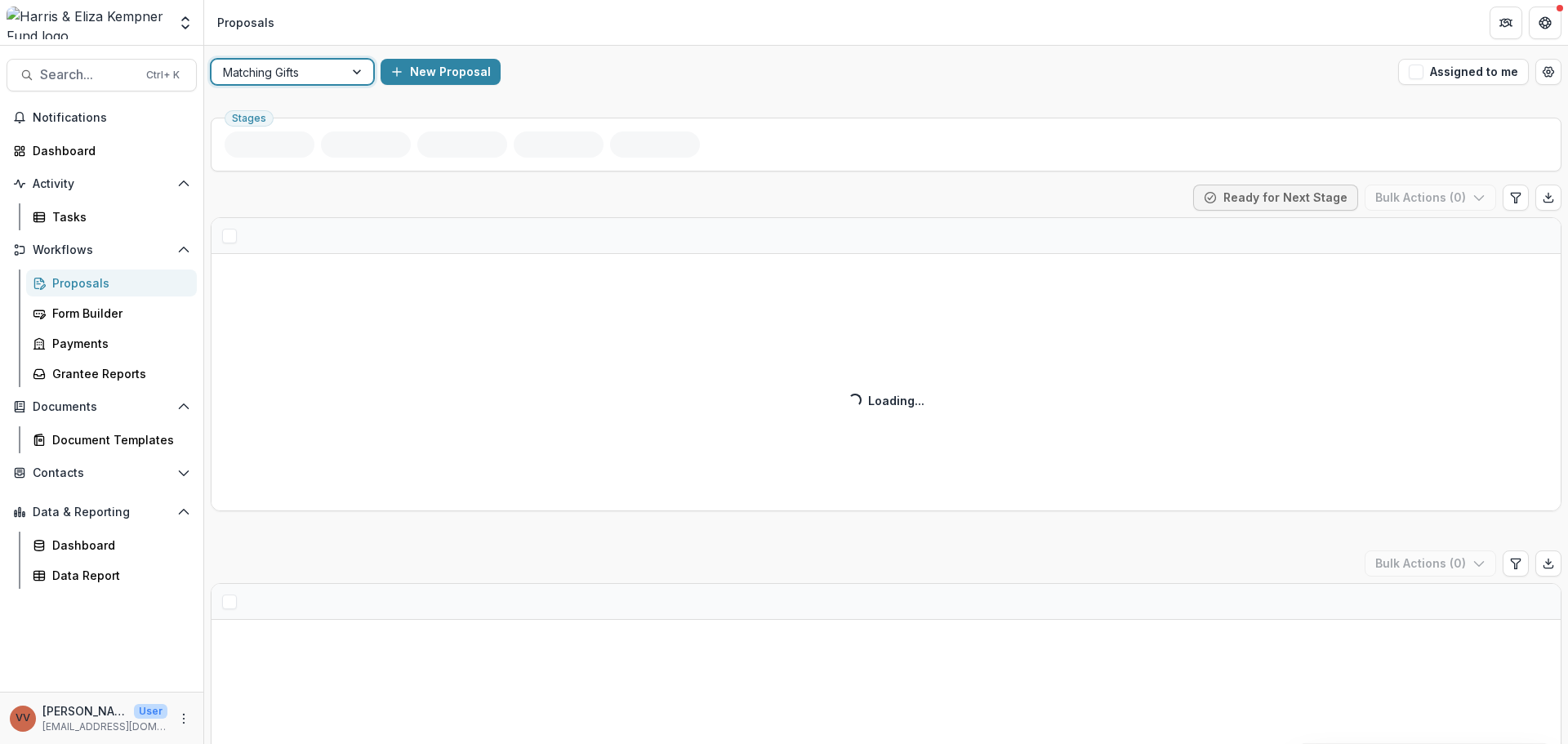
click at [316, 65] on div at bounding box center [277, 72] width 109 height 20
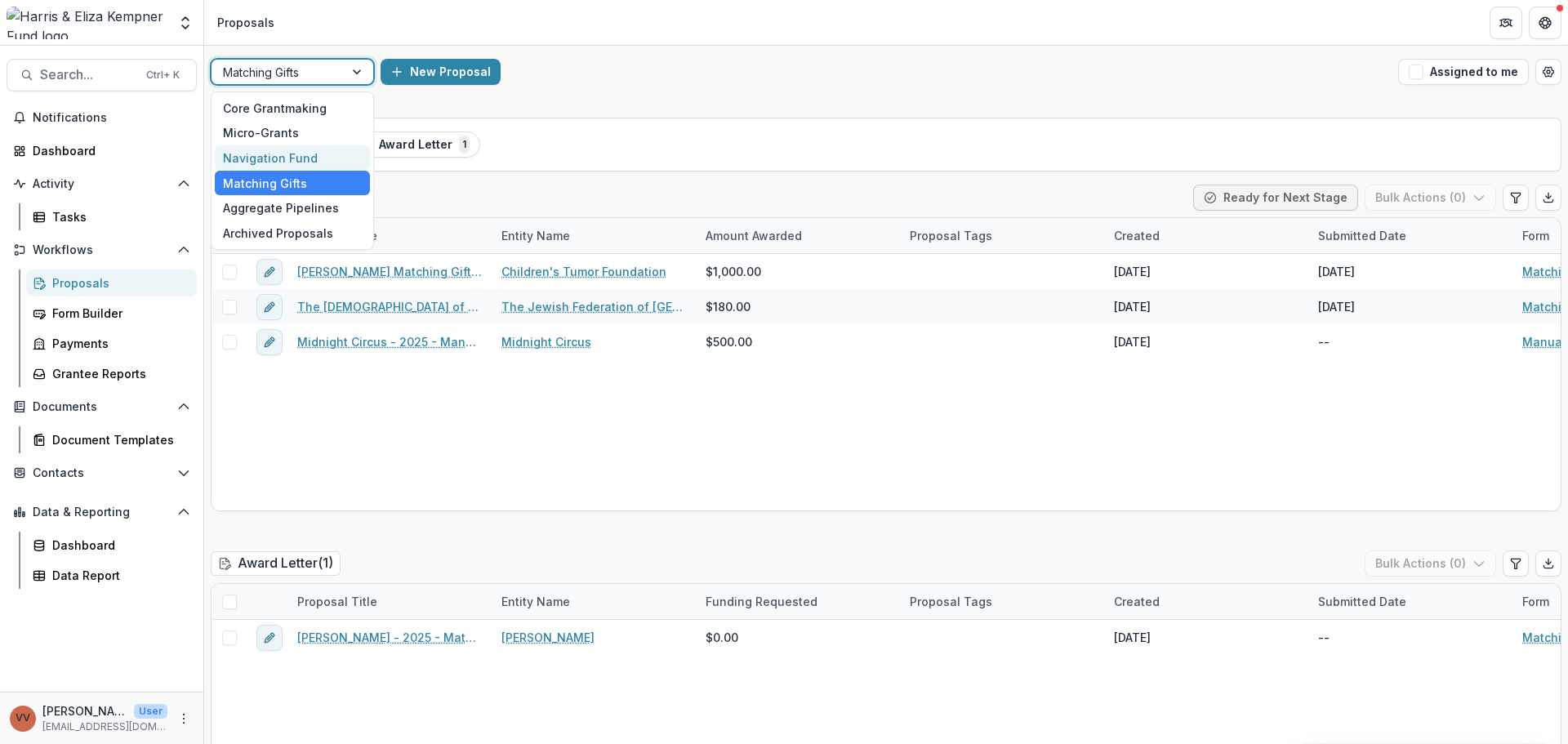
click at [315, 158] on div "Navigation Fund" at bounding box center [292, 158] width 156 height 25
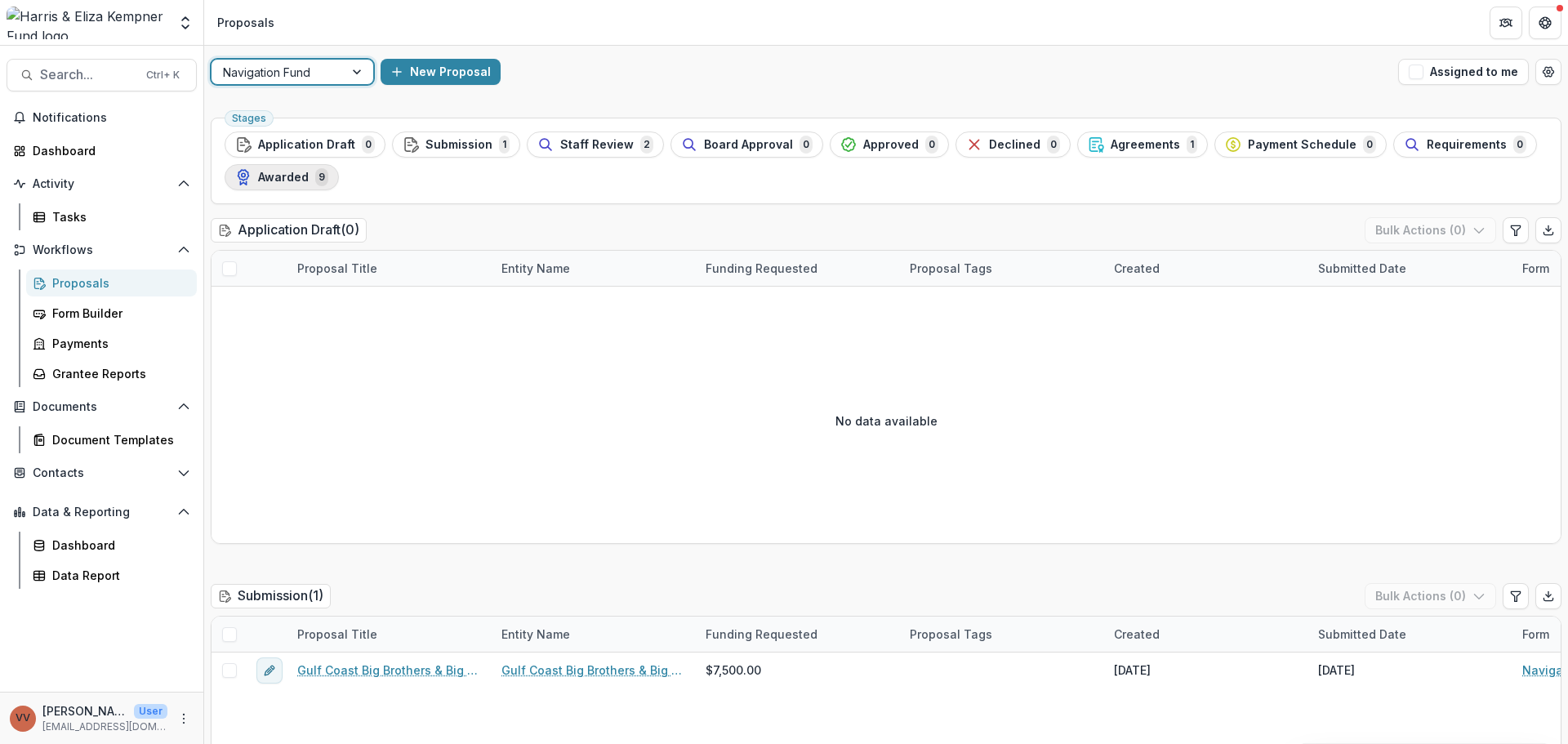
click at [297, 182] on span "Awarded" at bounding box center [284, 177] width 51 height 14
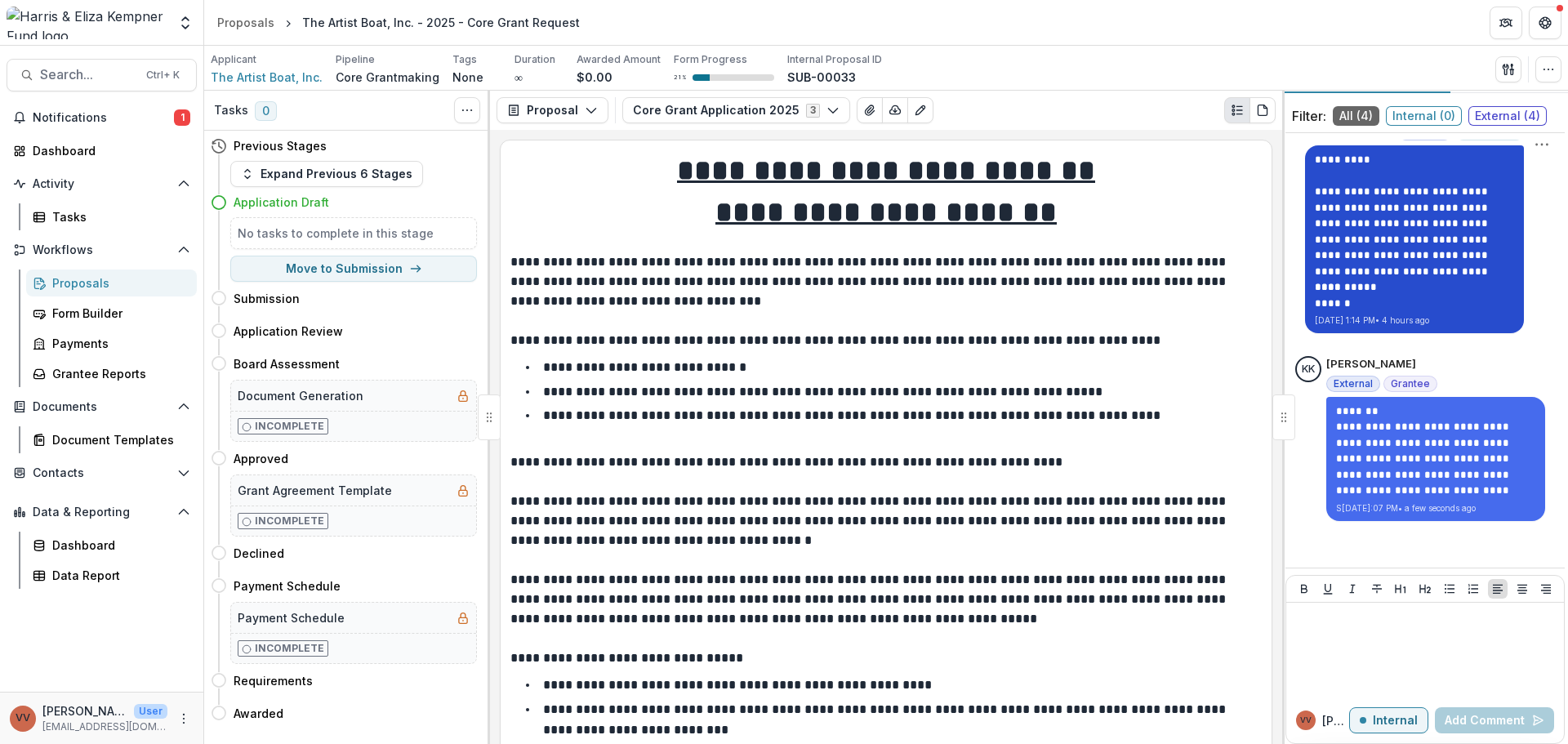
scroll to position [46, 0]
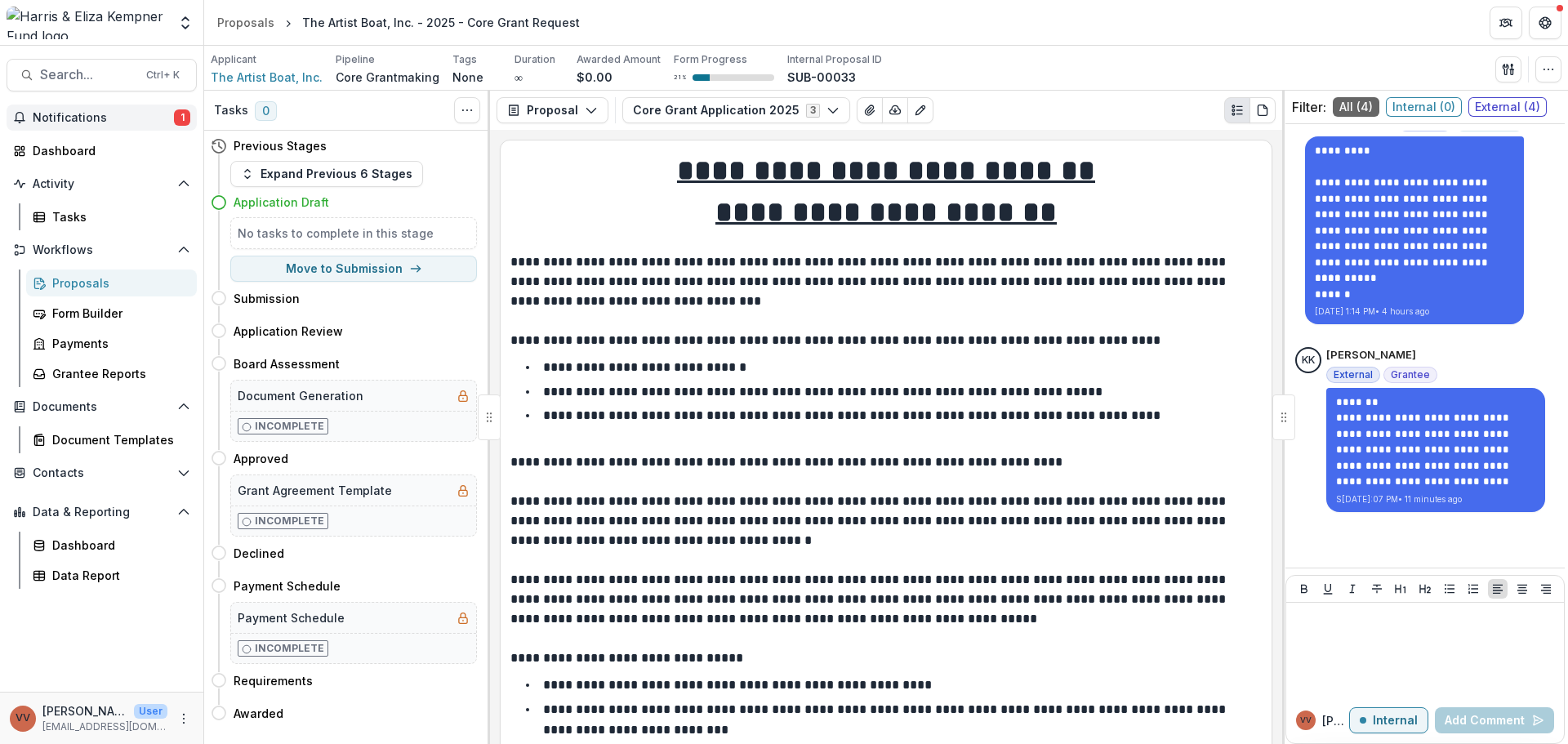
click at [115, 117] on span "Notifications" at bounding box center [103, 117] width 141 height 14
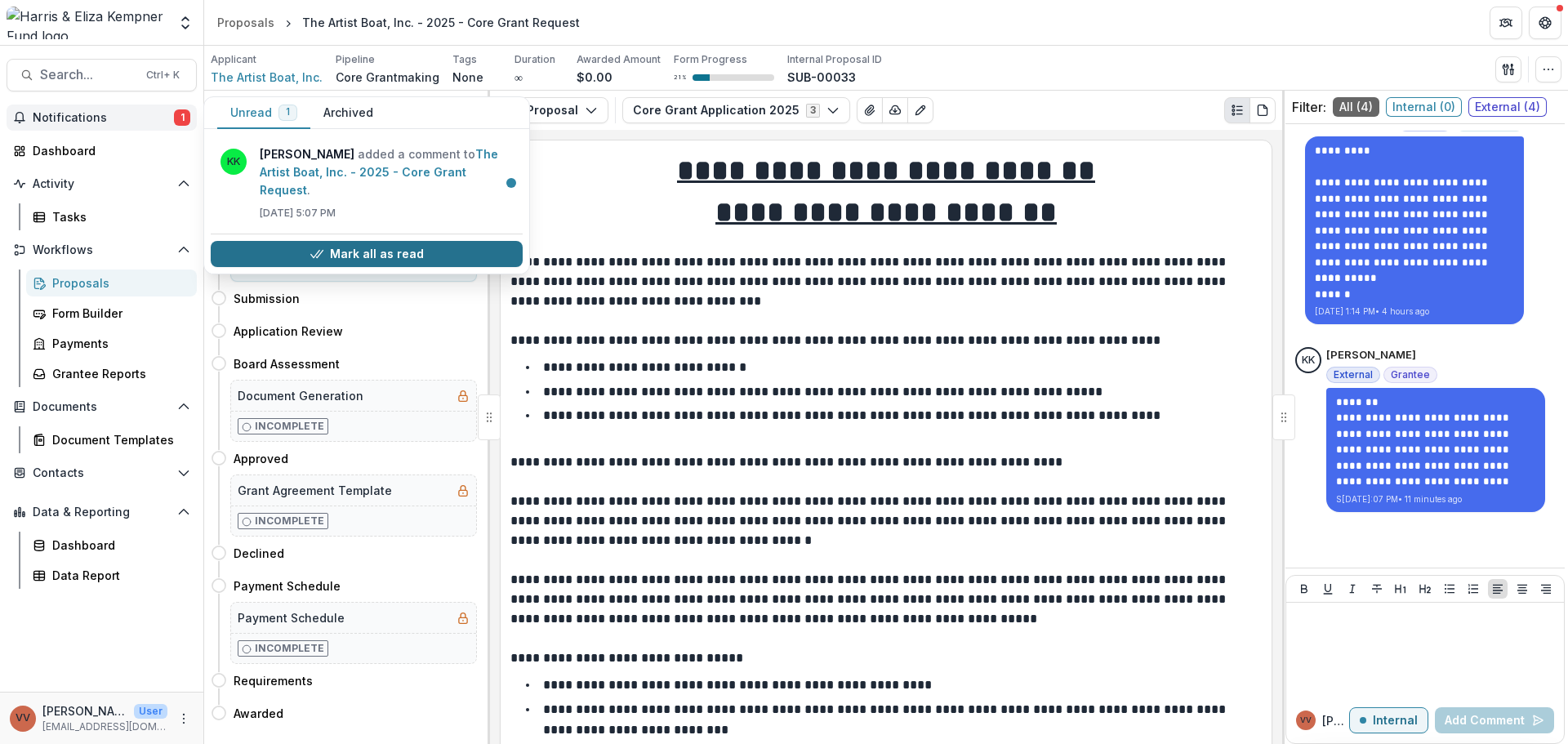
click at [275, 241] on button "Mark all as read" at bounding box center [367, 254] width 312 height 26
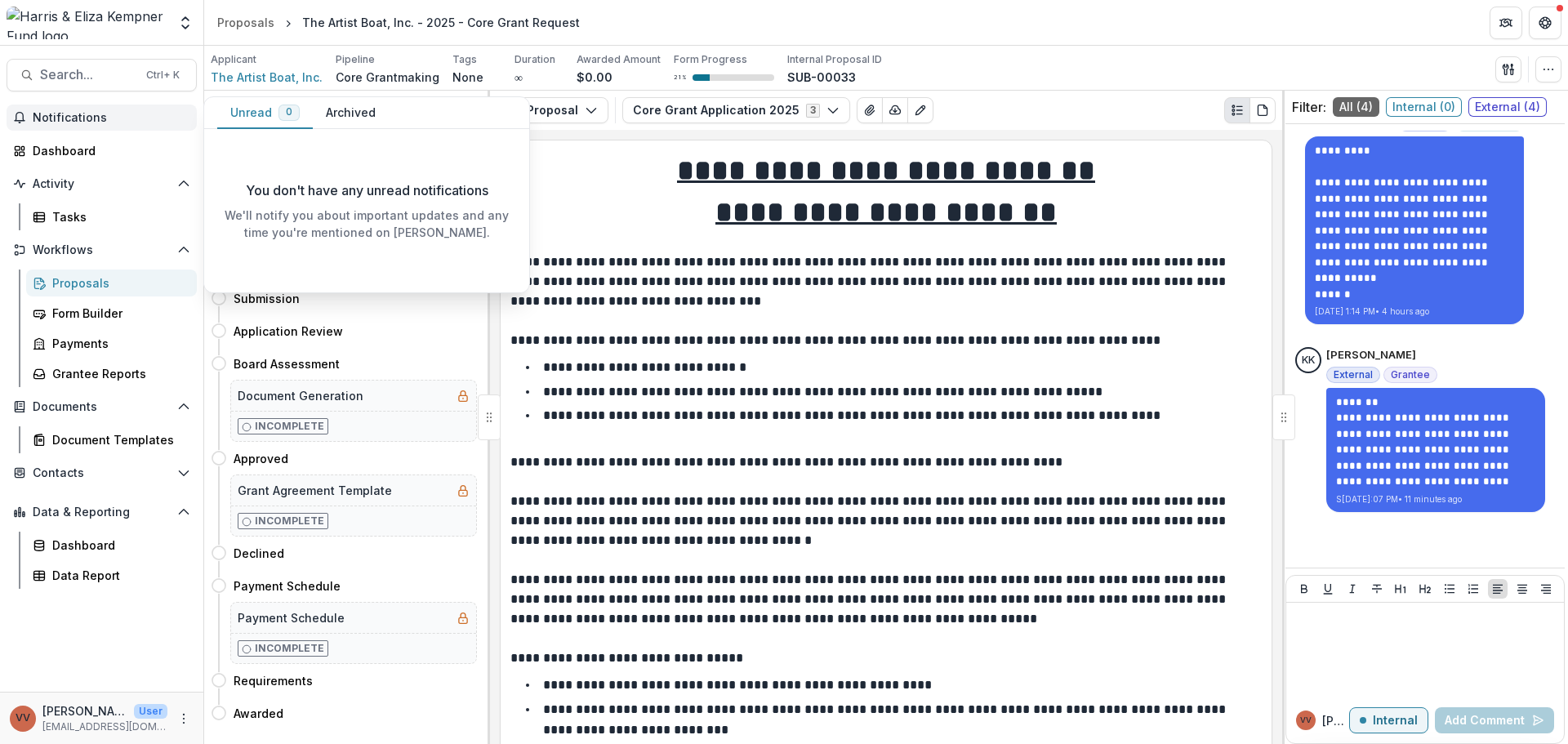
click at [972, 405] on ul "**********" at bounding box center [896, 391] width 732 height 69
